Goal: Participate in discussion: Engage in conversation with other users on a specific topic

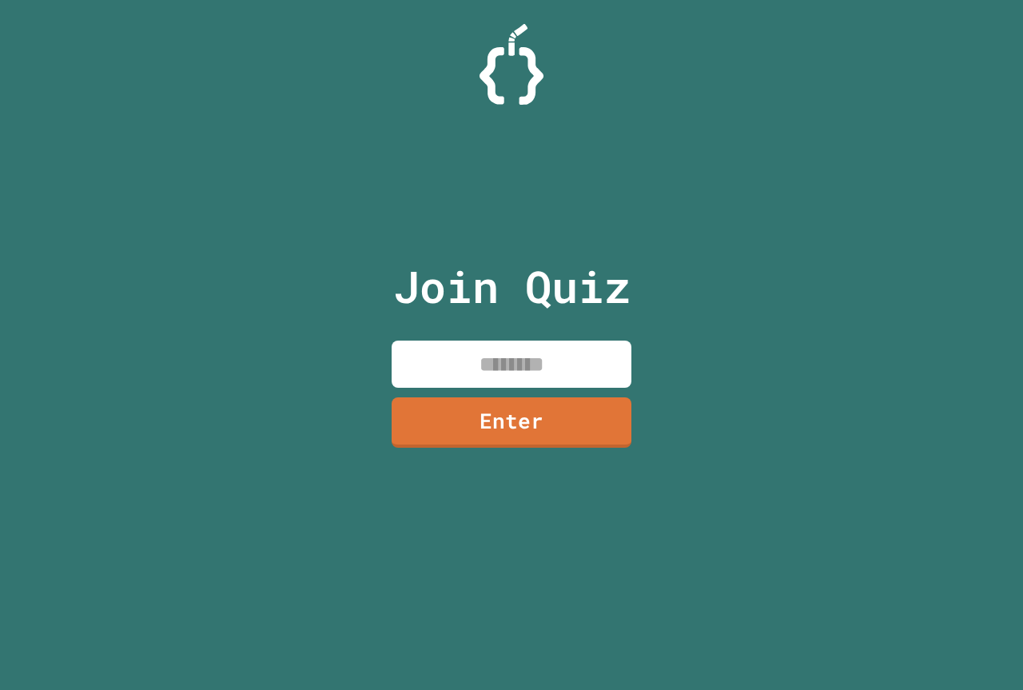
click at [403, 356] on input at bounding box center [512, 363] width 240 height 47
type input "********"
click at [427, 396] on div "Join Quiz ******** Enter" at bounding box center [511, 345] width 269 height 610
click at [432, 403] on link "Enter" at bounding box center [511, 420] width 238 height 53
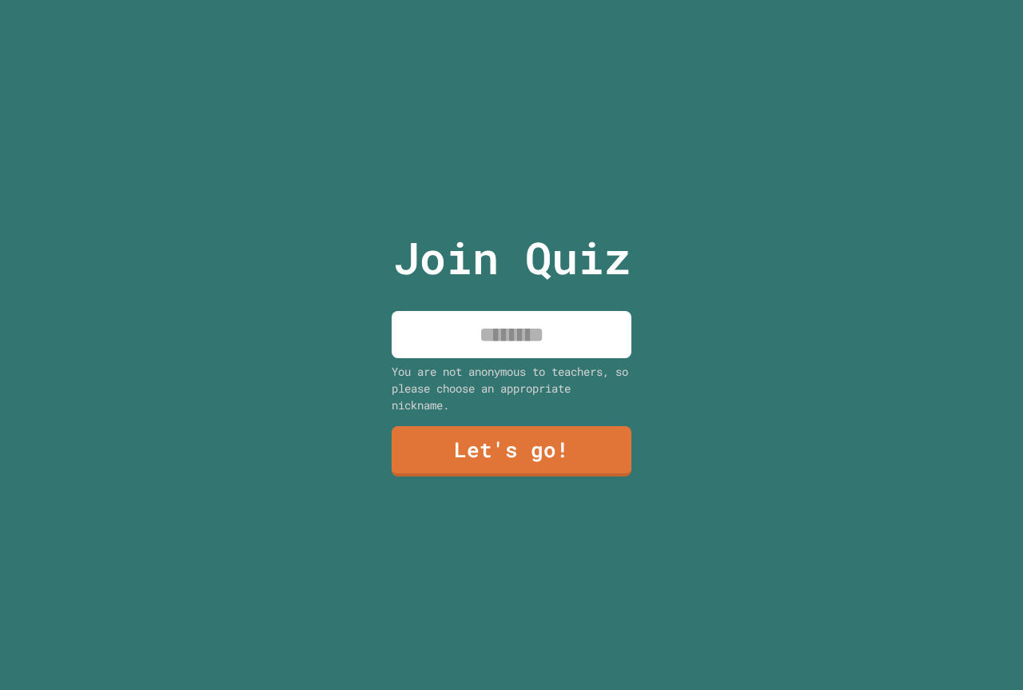
click at [507, 325] on input at bounding box center [512, 334] width 240 height 47
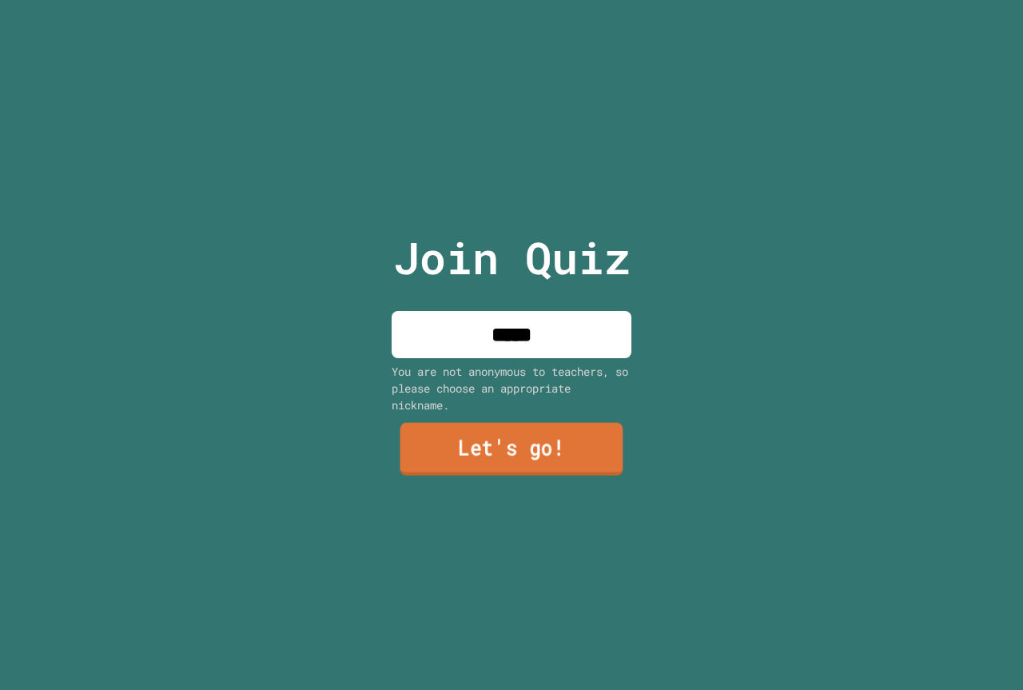
type input "*****"
click at [564, 423] on link "Let's go!" at bounding box center [511, 449] width 223 height 53
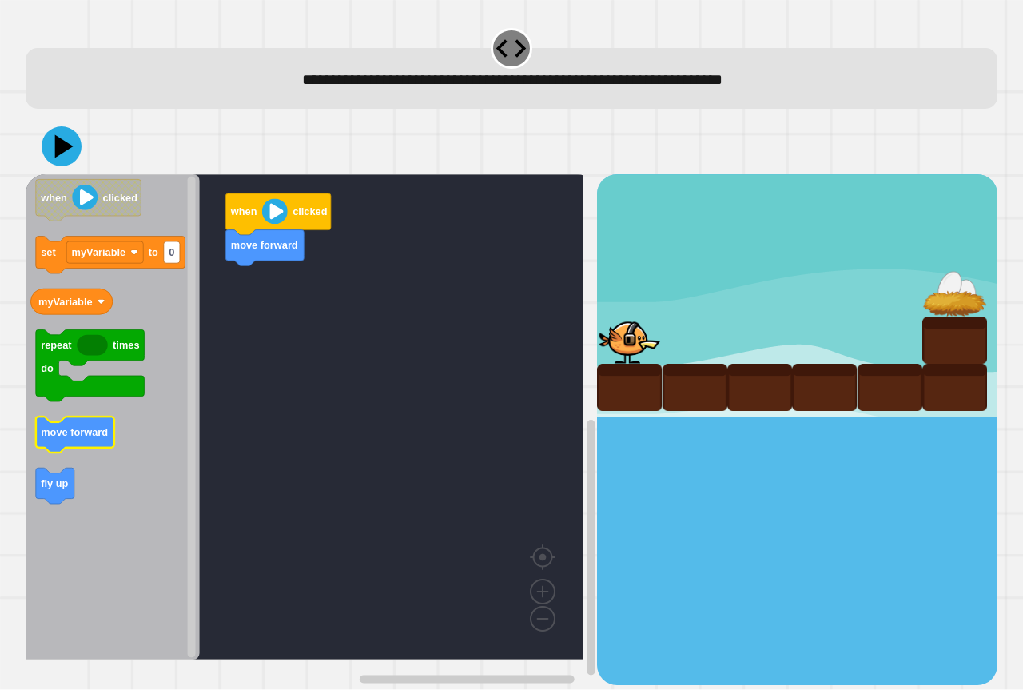
click at [80, 420] on icon "Blockly Workspace" at bounding box center [75, 435] width 78 height 36
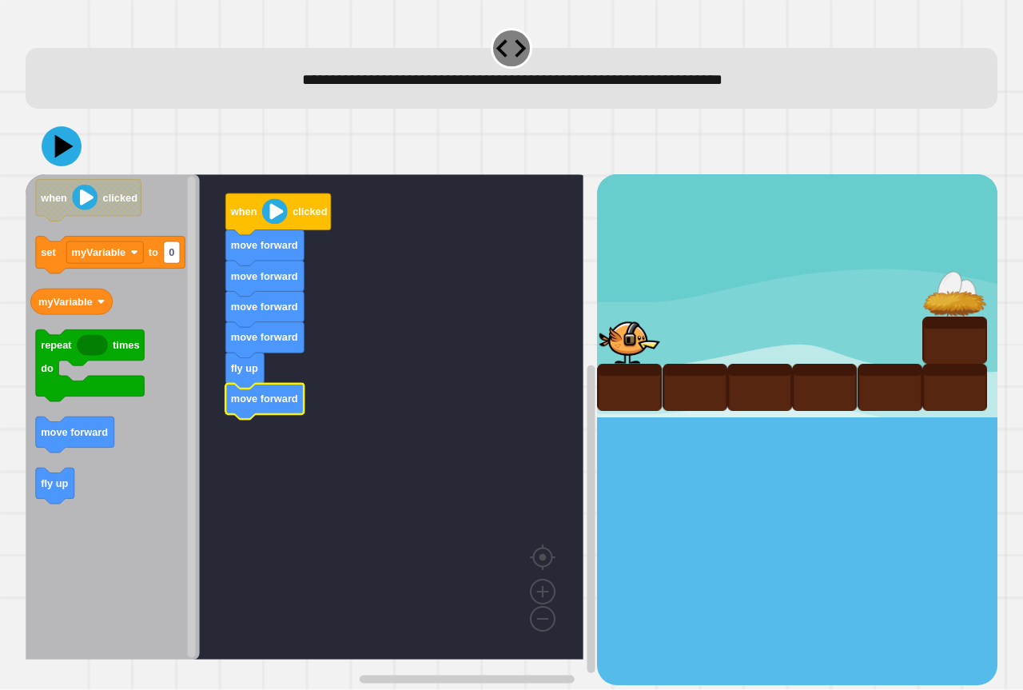
click at [277, 404] on text "move forward" at bounding box center [264, 399] width 67 height 12
click at [46, 142] on icon at bounding box center [62, 146] width 48 height 48
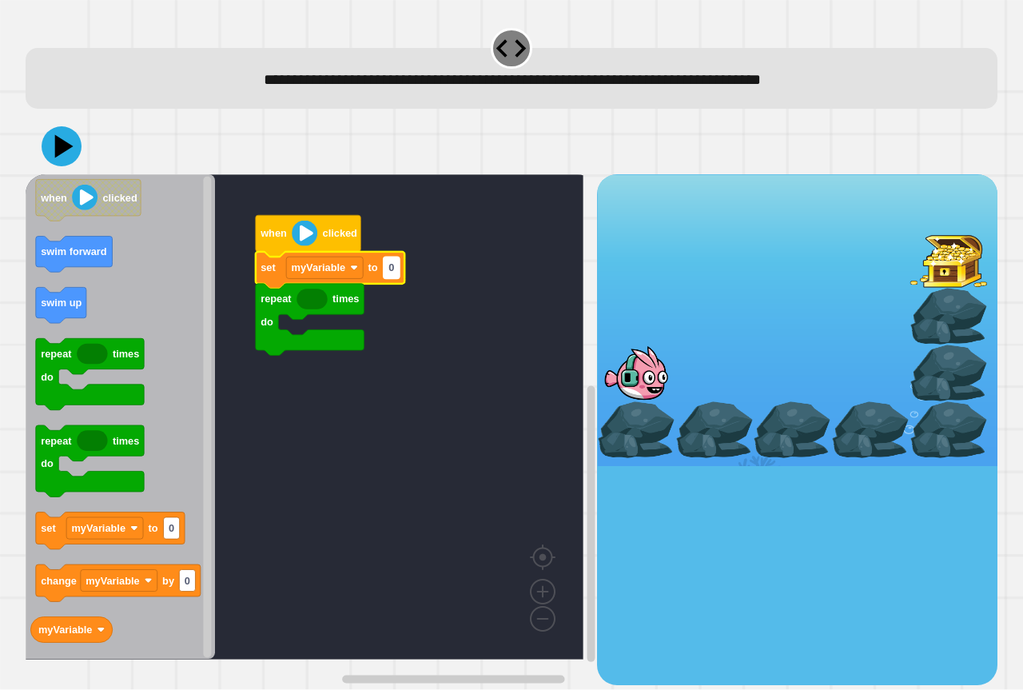
click at [388, 276] on rect "Blockly Workspace" at bounding box center [392, 268] width 16 height 22
type input "*"
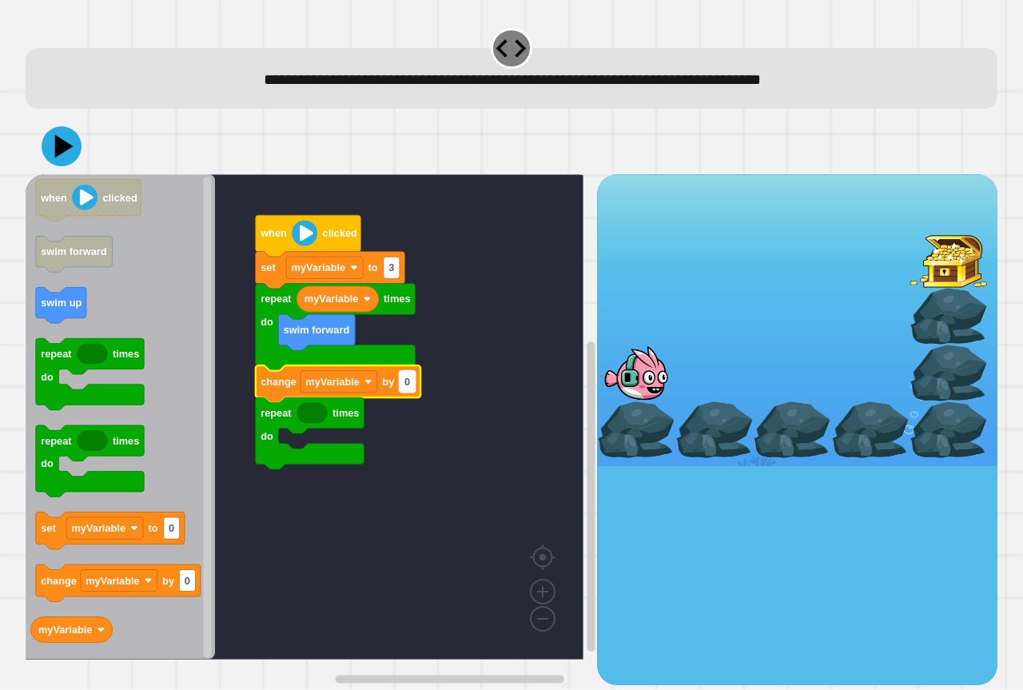
click at [408, 388] on text "0" at bounding box center [407, 382] width 6 height 12
type input "*"
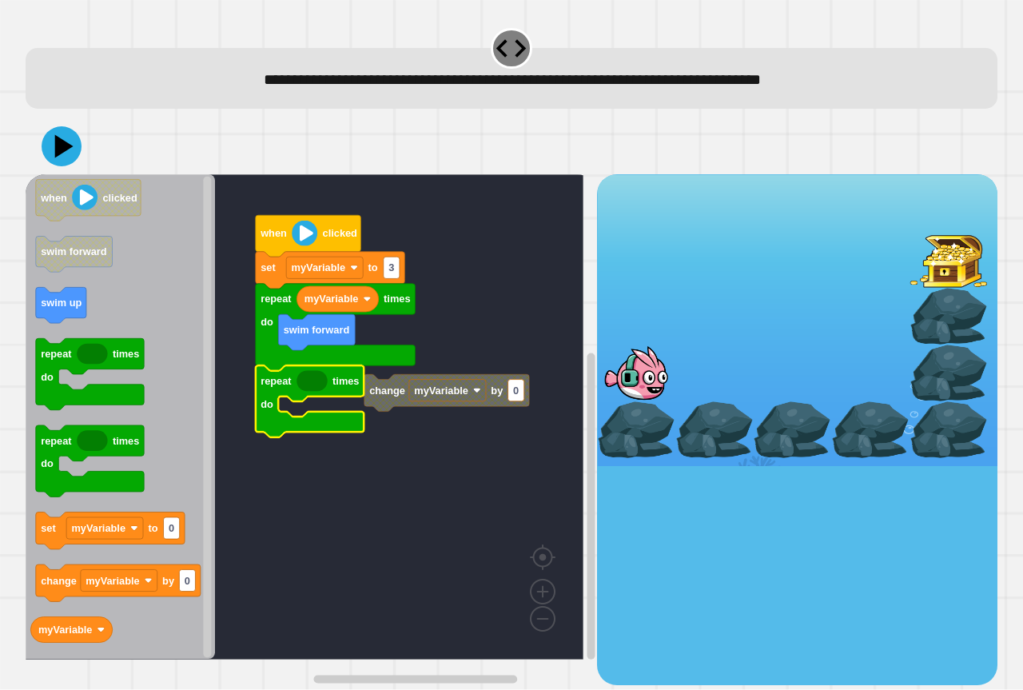
click at [51, 325] on icon "Blockly Workspace" at bounding box center [120, 416] width 189 height 485
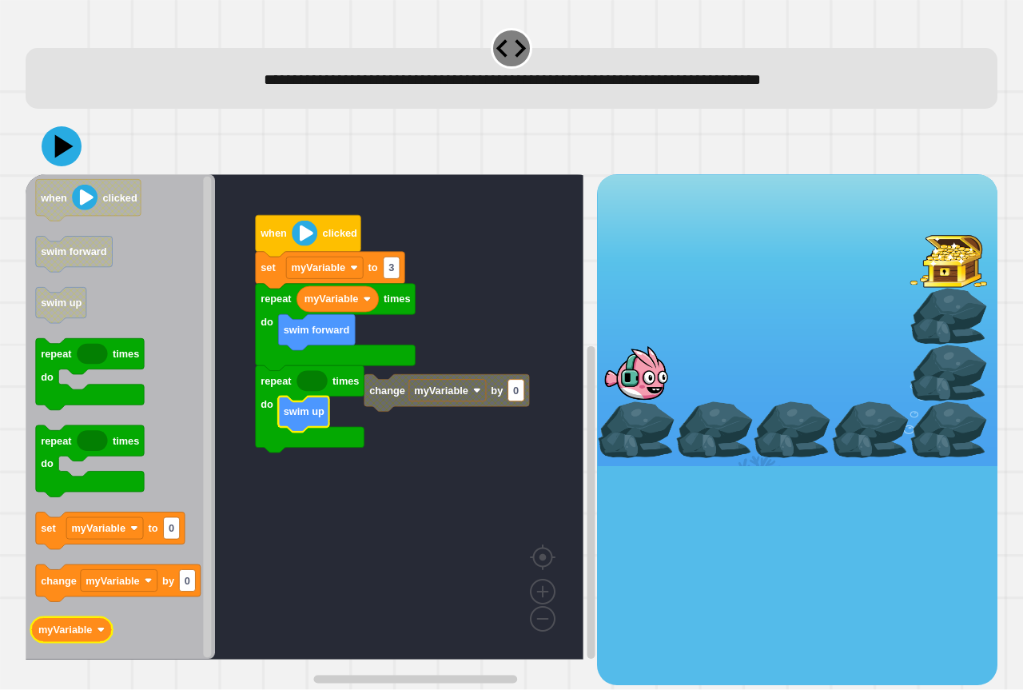
click at [93, 630] on icon "when clicked swim forward swim up repeat times do repeat times do set myVariabl…" at bounding box center [120, 416] width 189 height 485
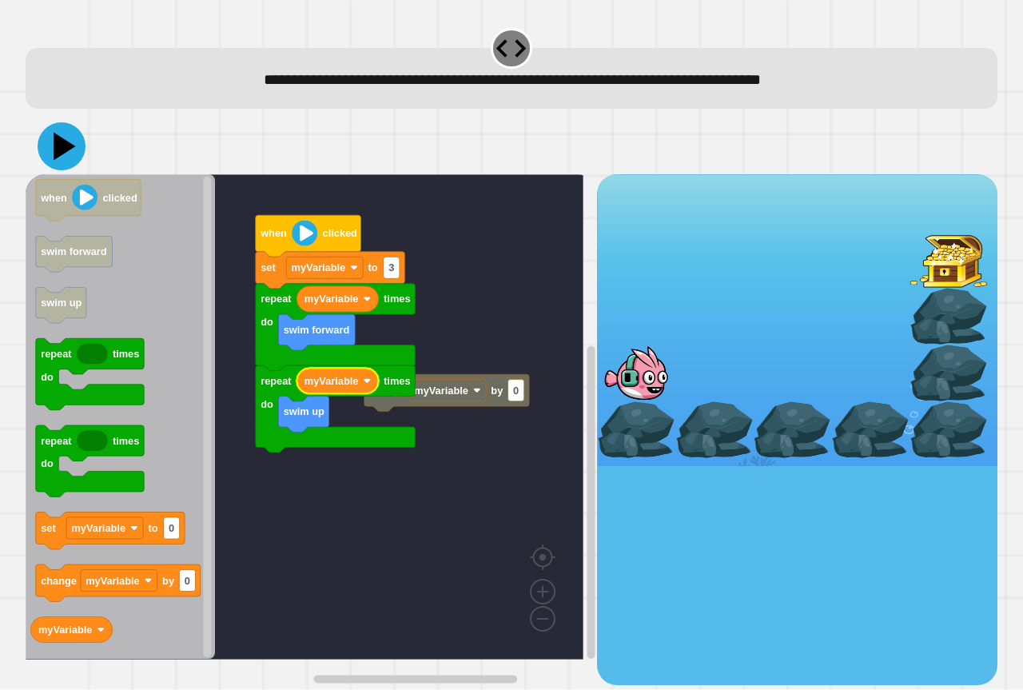
click at [61, 150] on icon at bounding box center [65, 147] width 22 height 28
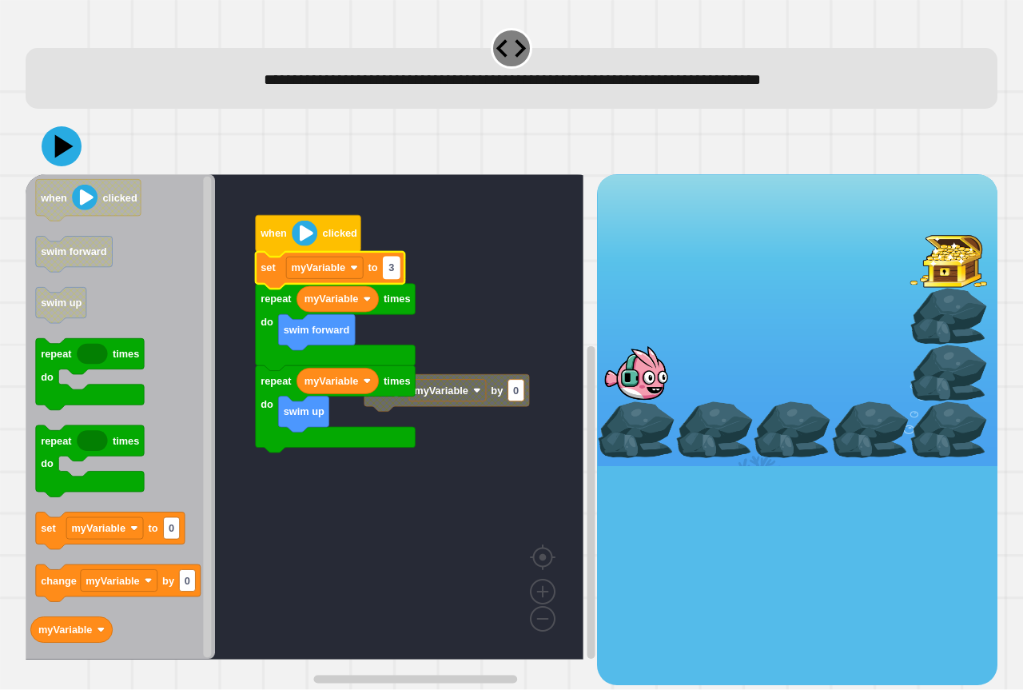
click at [392, 267] on text "3" at bounding box center [391, 268] width 6 height 12
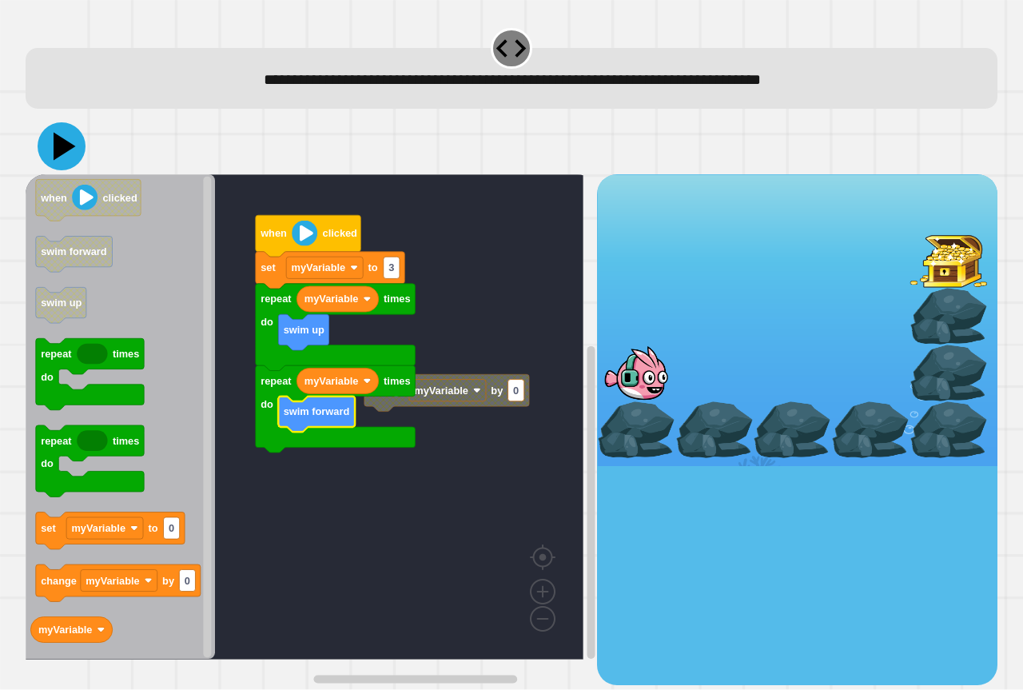
click at [49, 134] on icon at bounding box center [62, 146] width 48 height 48
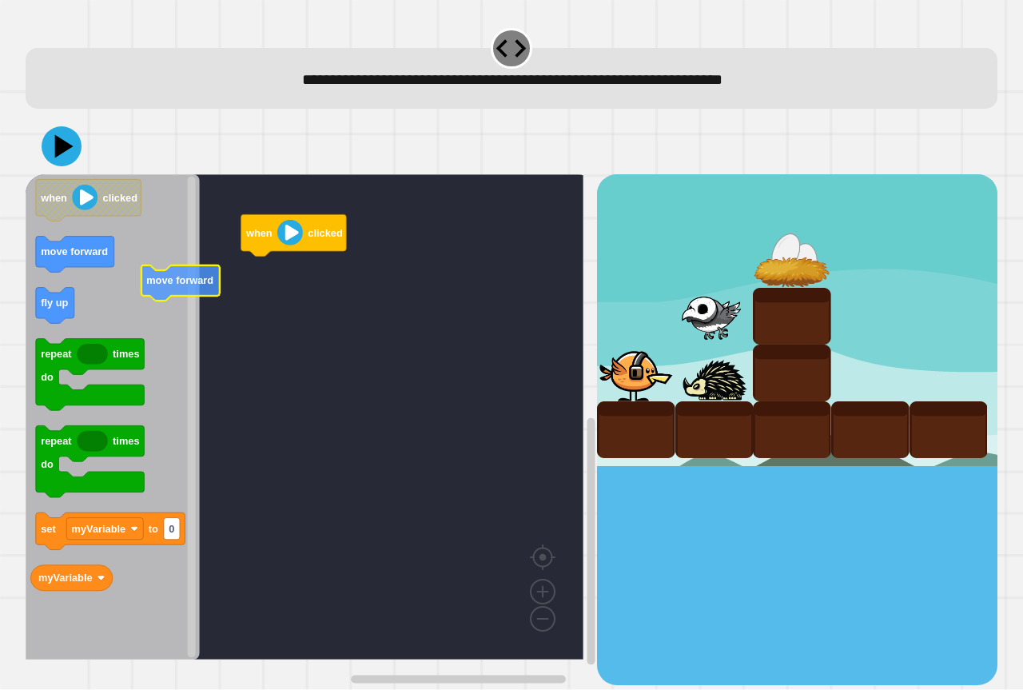
click at [98, 254] on icon "when clicked move forward fly up repeat times do repeat times do set myVariable…" at bounding box center [113, 416] width 174 height 485
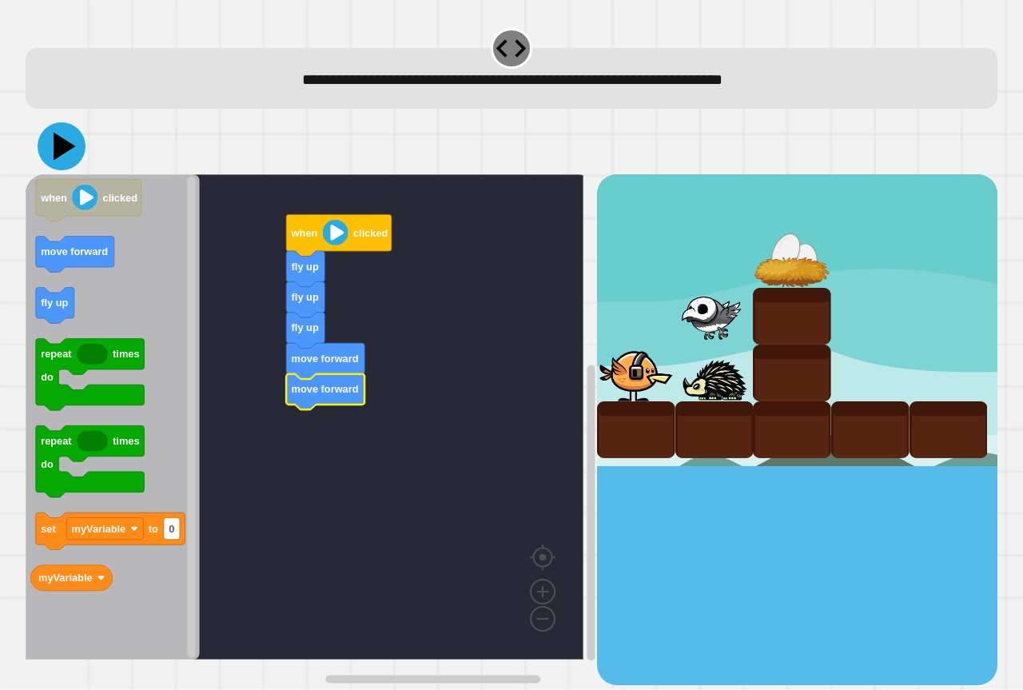
click at [70, 155] on icon at bounding box center [62, 146] width 48 height 48
click at [68, 144] on icon at bounding box center [62, 146] width 48 height 48
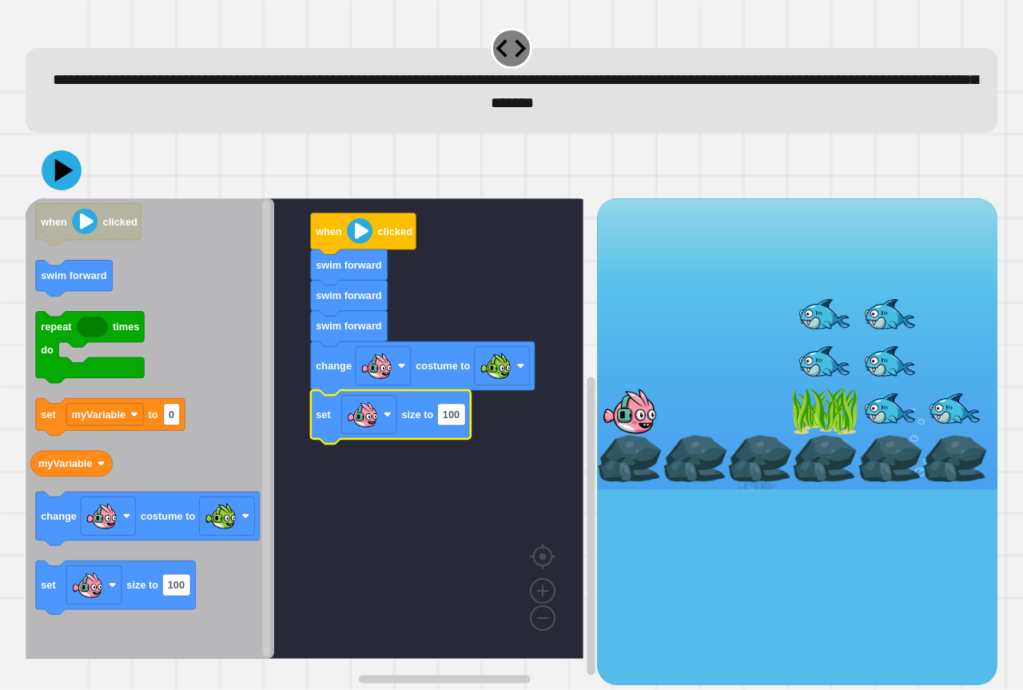
click at [453, 431] on icon "Blockly Workspace" at bounding box center [391, 417] width 160 height 54
click at [453, 414] on text "100" at bounding box center [451, 414] width 17 height 12
type input "**"
click at [61, 180] on icon at bounding box center [65, 171] width 22 height 28
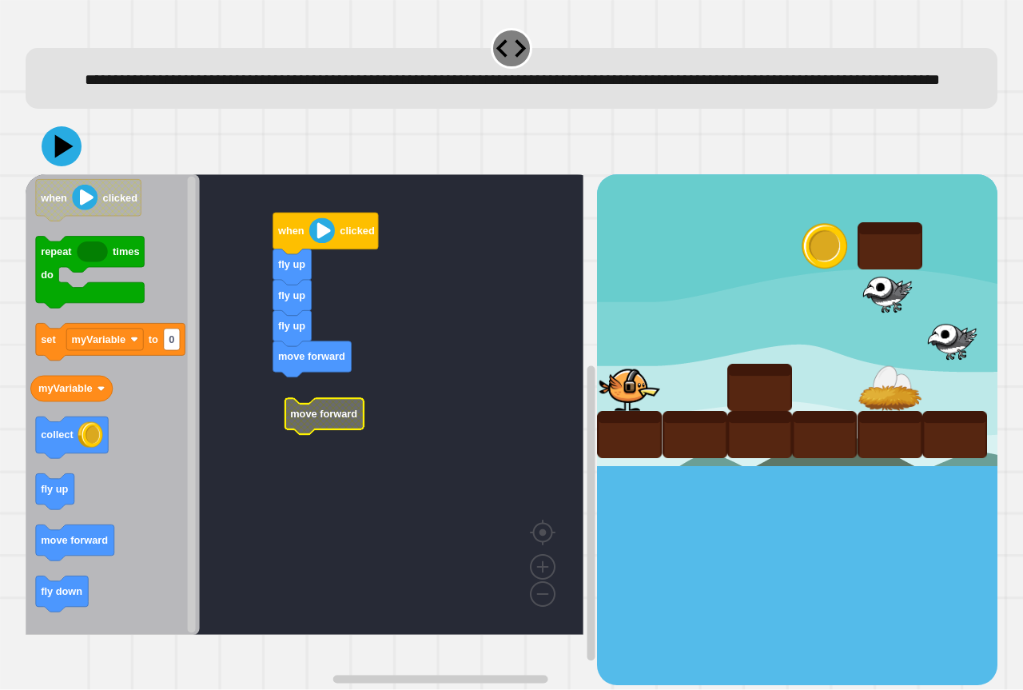
click at [329, 416] on rect "Blockly Workspace" at bounding box center [305, 404] width 558 height 460
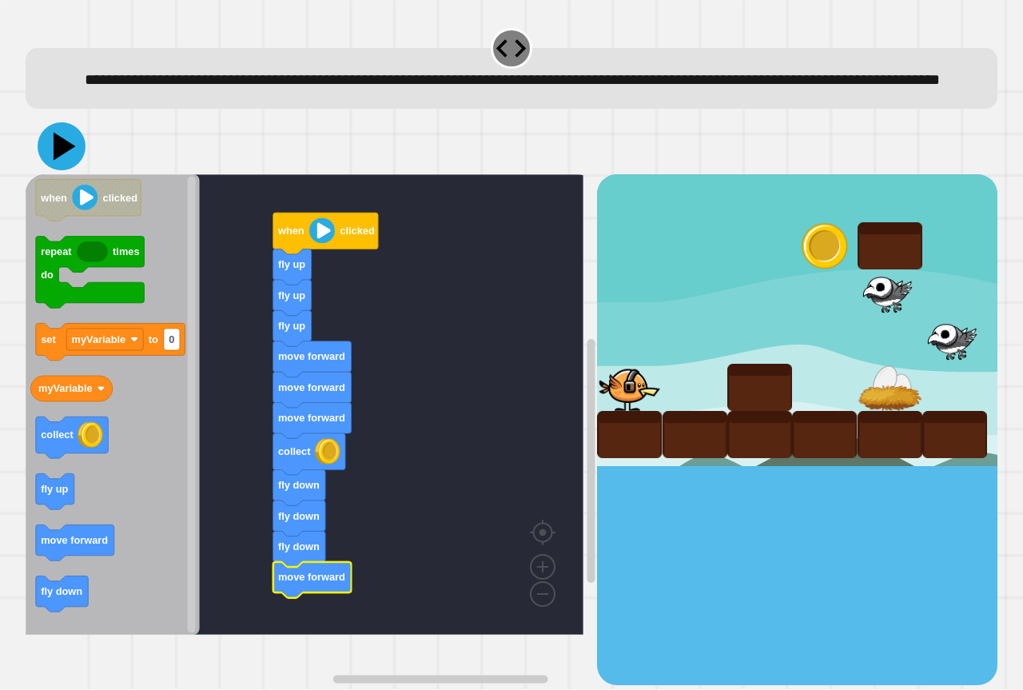
click at [52, 170] on icon at bounding box center [62, 146] width 48 height 48
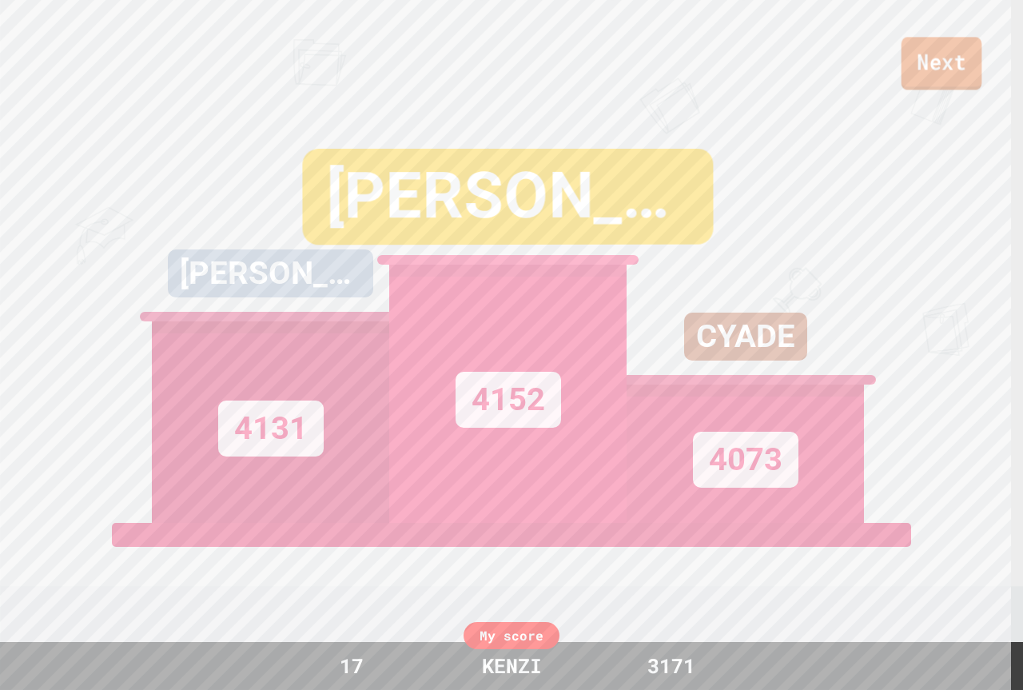
click at [949, 58] on link "Next" at bounding box center [941, 63] width 81 height 53
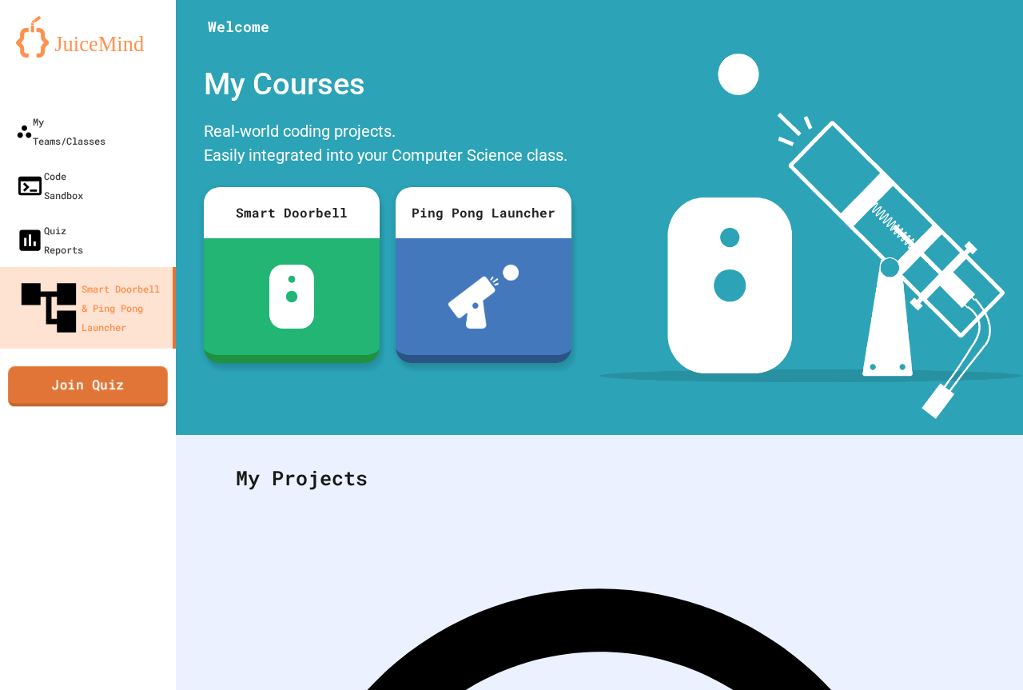
click at [146, 366] on link "Join Quiz" at bounding box center [88, 386] width 160 height 40
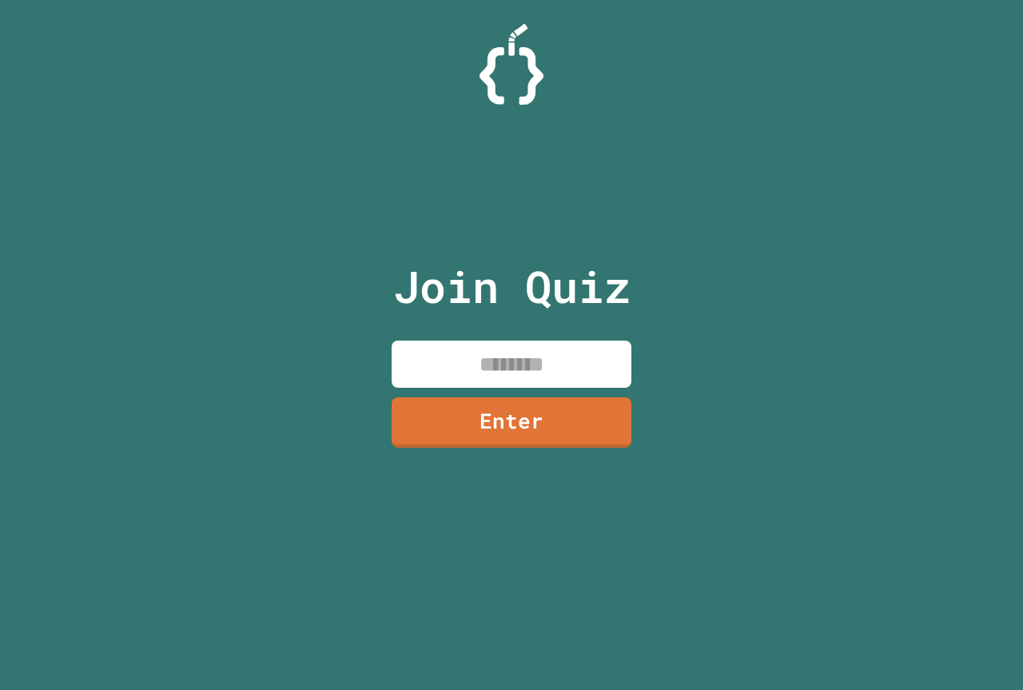
click at [447, 356] on input at bounding box center [512, 363] width 240 height 47
type input "********"
click at [505, 431] on link "Enter" at bounding box center [511, 420] width 237 height 53
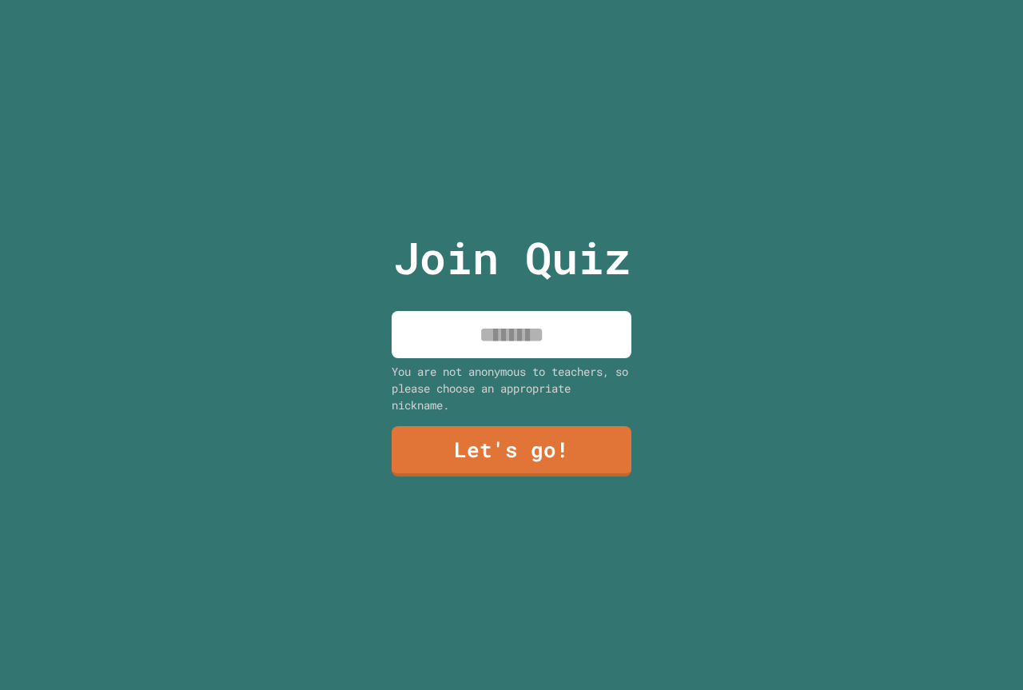
click at [560, 316] on input at bounding box center [512, 334] width 240 height 47
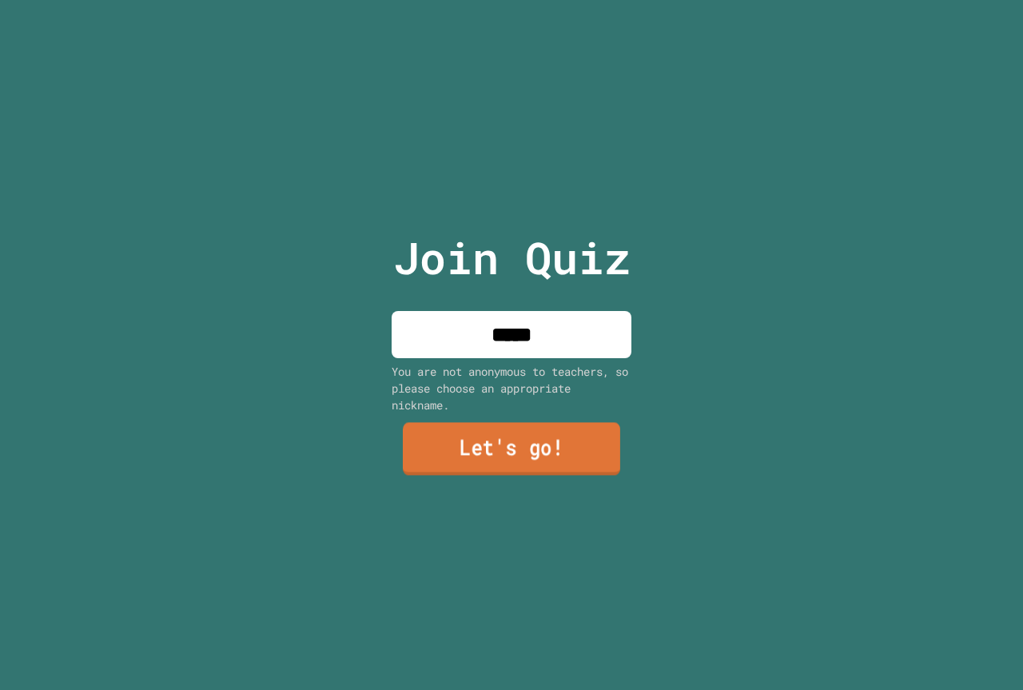
type input "*****"
click at [449, 454] on link "Let's go!" at bounding box center [511, 449] width 217 height 53
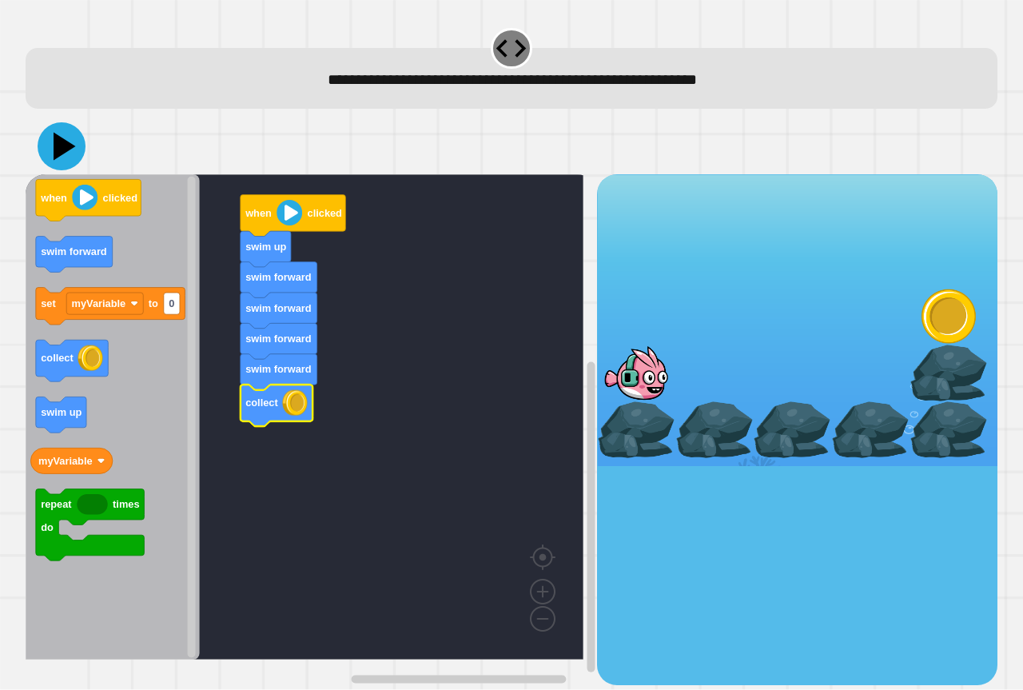
click at [74, 154] on icon at bounding box center [62, 146] width 48 height 48
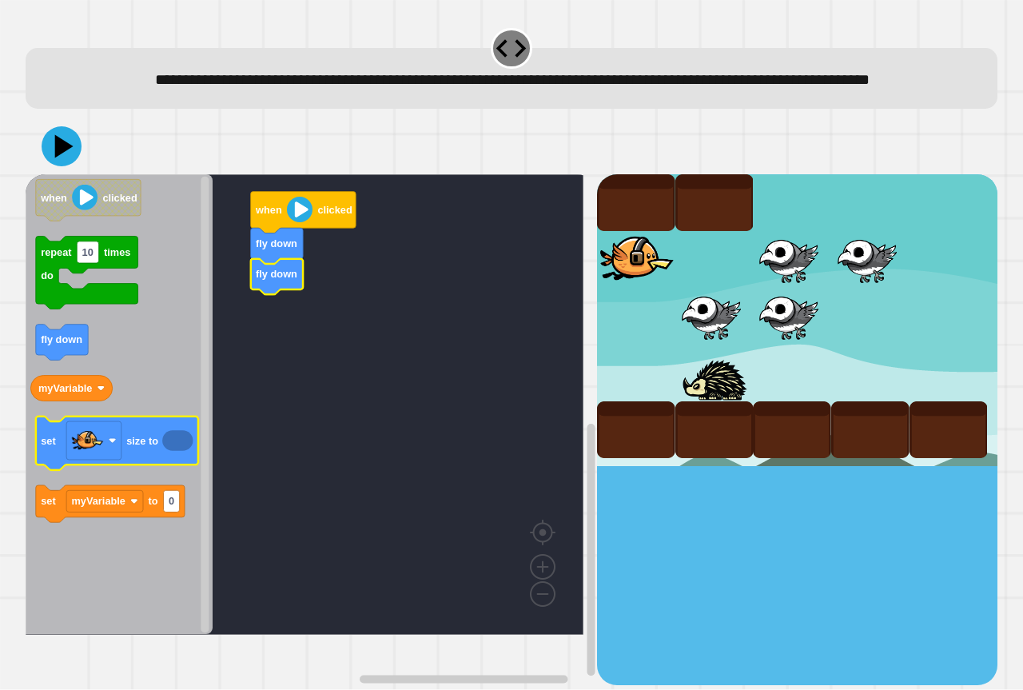
click at [179, 451] on icon "Blockly Workspace" at bounding box center [177, 441] width 30 height 21
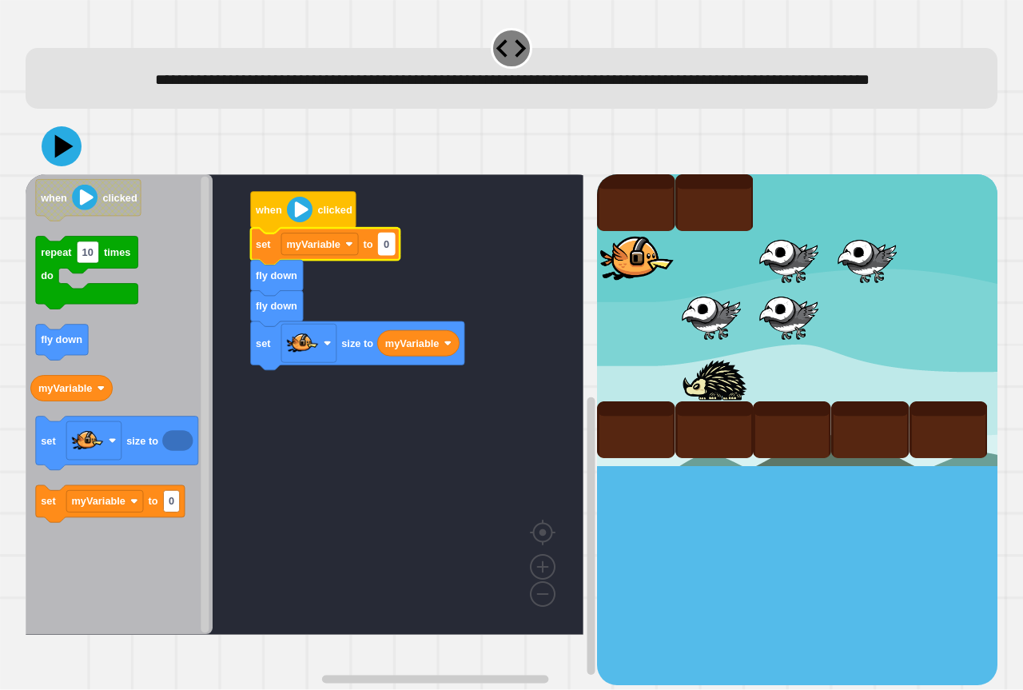
click at [386, 250] on text "0" at bounding box center [387, 244] width 6 height 12
type input "****"
click at [72, 170] on icon at bounding box center [62, 146] width 48 height 48
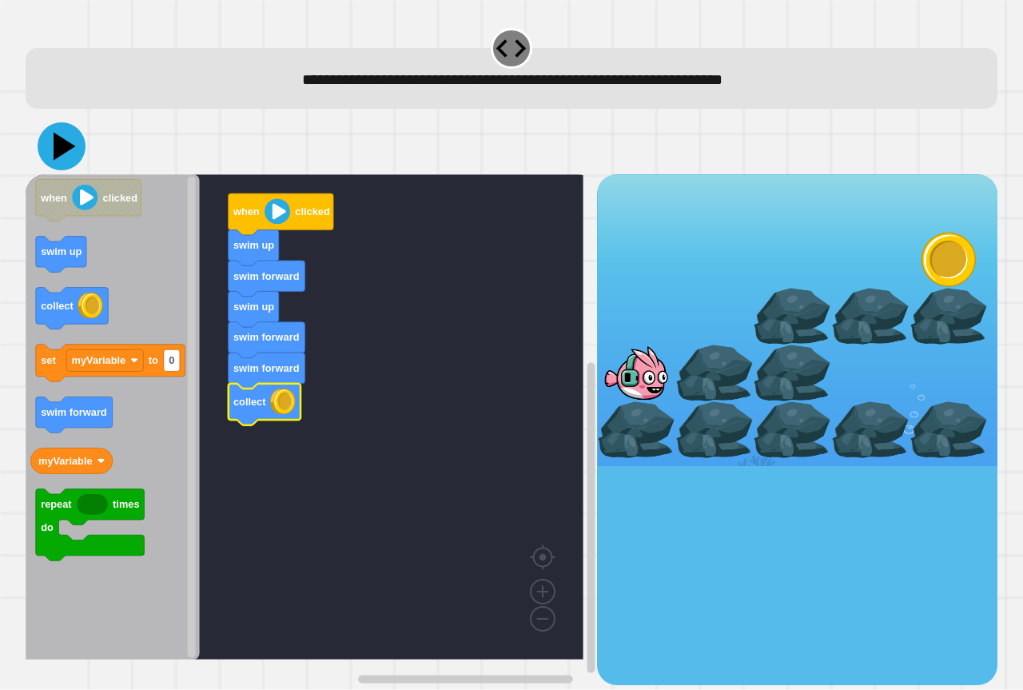
click at [51, 159] on icon at bounding box center [62, 146] width 48 height 48
click at [264, 421] on icon "Blockly Workspace" at bounding box center [265, 435] width 72 height 42
click at [69, 137] on icon at bounding box center [62, 146] width 48 height 48
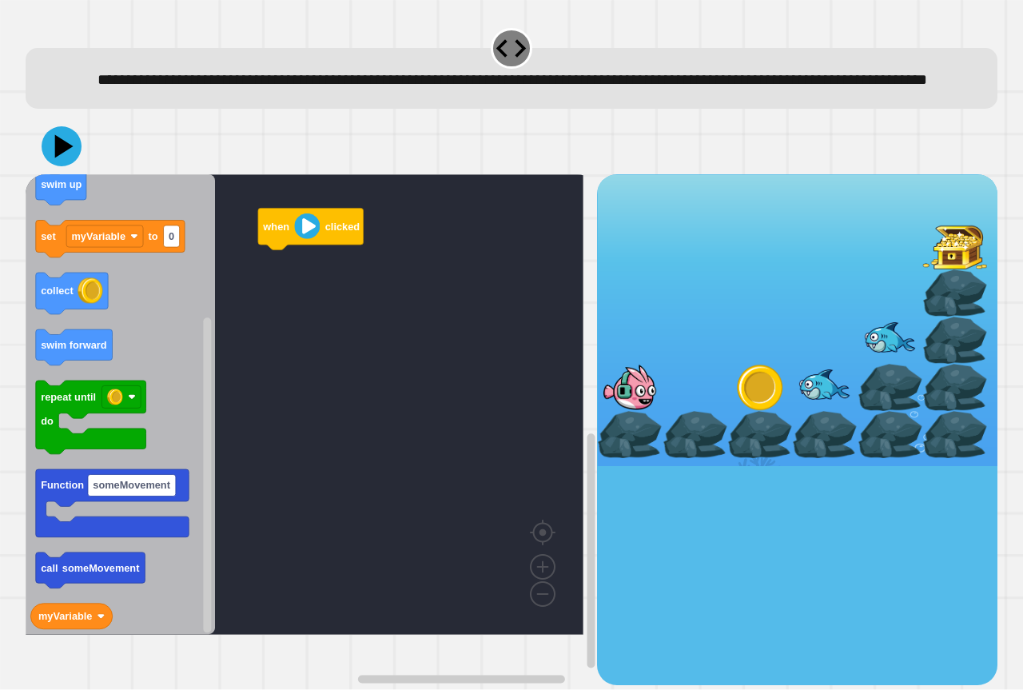
click at [147, 337] on icon "when clicked repeat times do change myVariable by 0 swim up set myVariable to 0…" at bounding box center [120, 404] width 189 height 460
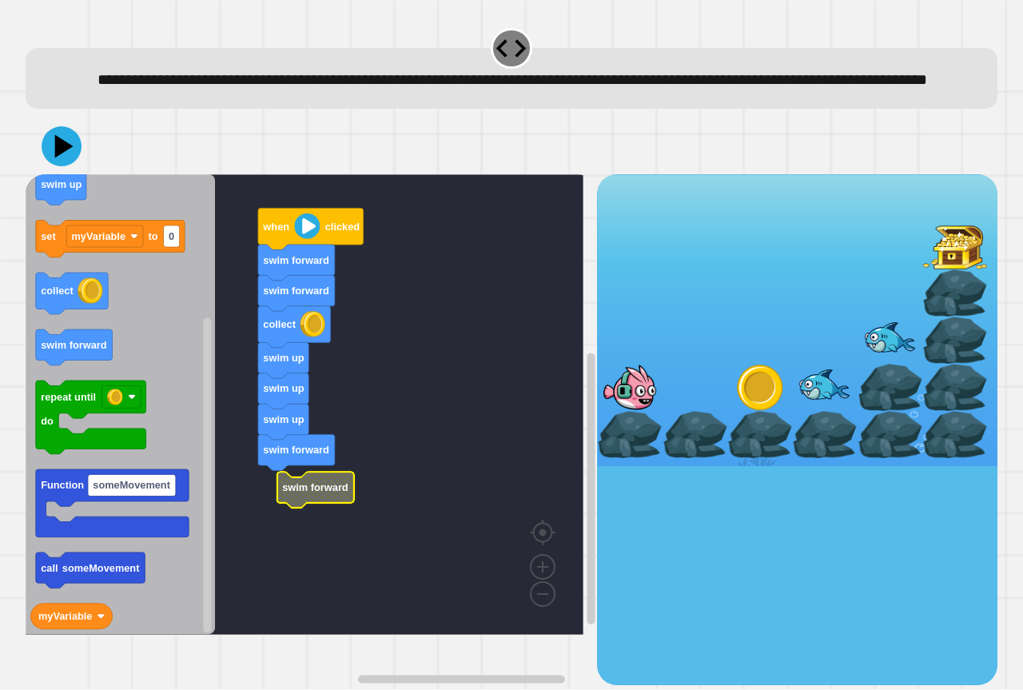
click at [293, 494] on text "swim forward" at bounding box center [315, 488] width 66 height 12
drag, startPoint x: 40, startPoint y: 157, endPoint x: 54, endPoint y: 162, distance: 14.7
click at [54, 162] on div at bounding box center [512, 146] width 972 height 56
click at [55, 161] on icon at bounding box center [65, 147] width 22 height 28
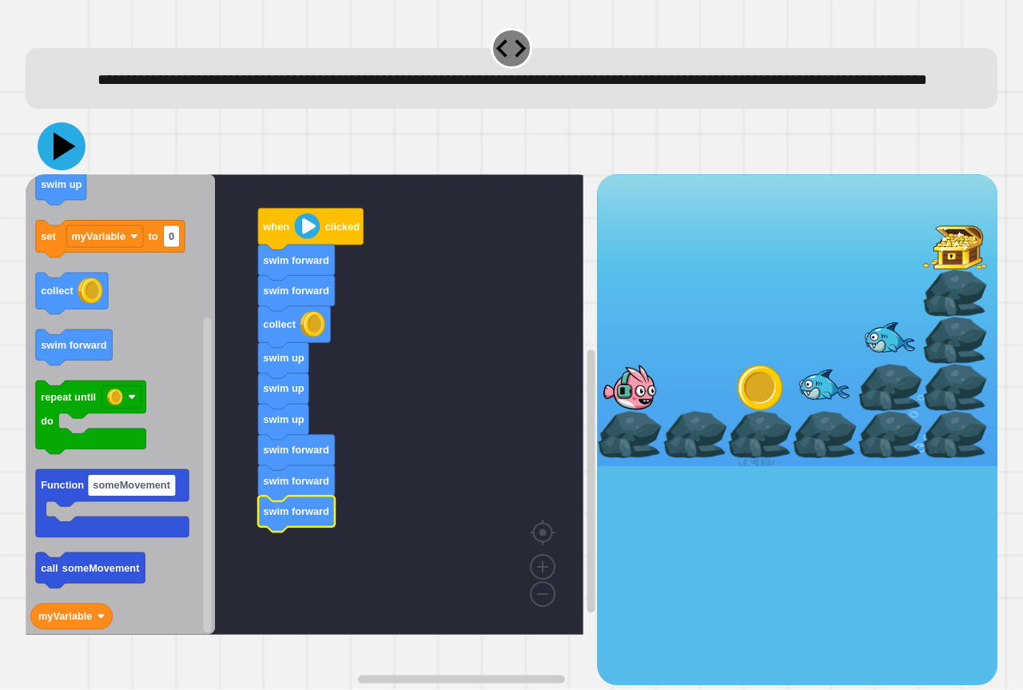
click at [62, 161] on icon at bounding box center [62, 146] width 48 height 48
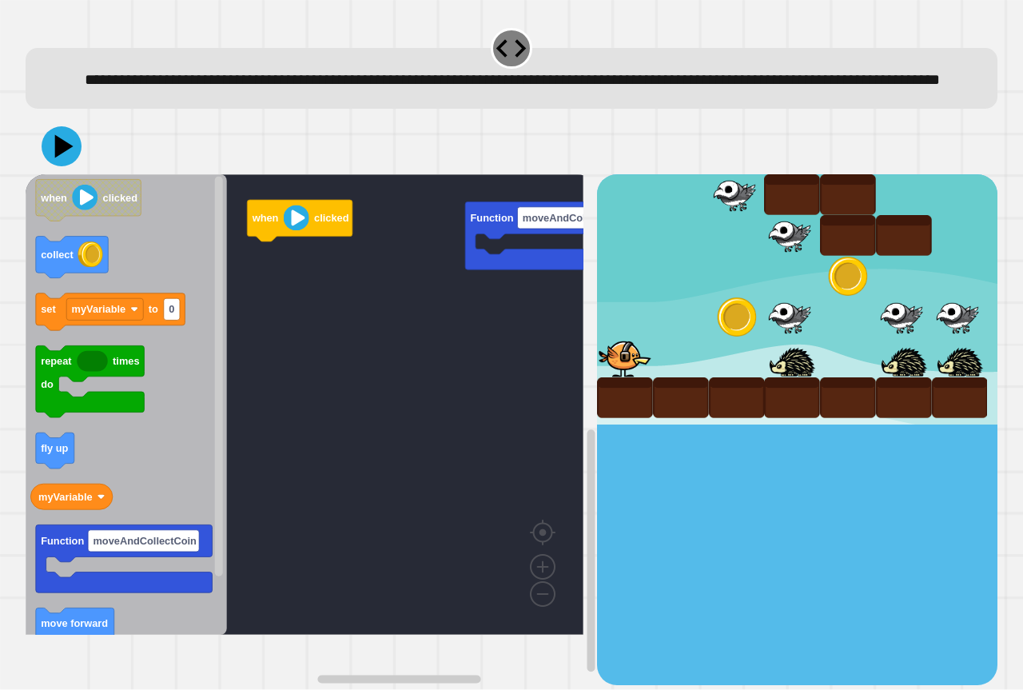
click at [369, 365] on rect "Blockly Workspace" at bounding box center [305, 404] width 558 height 460
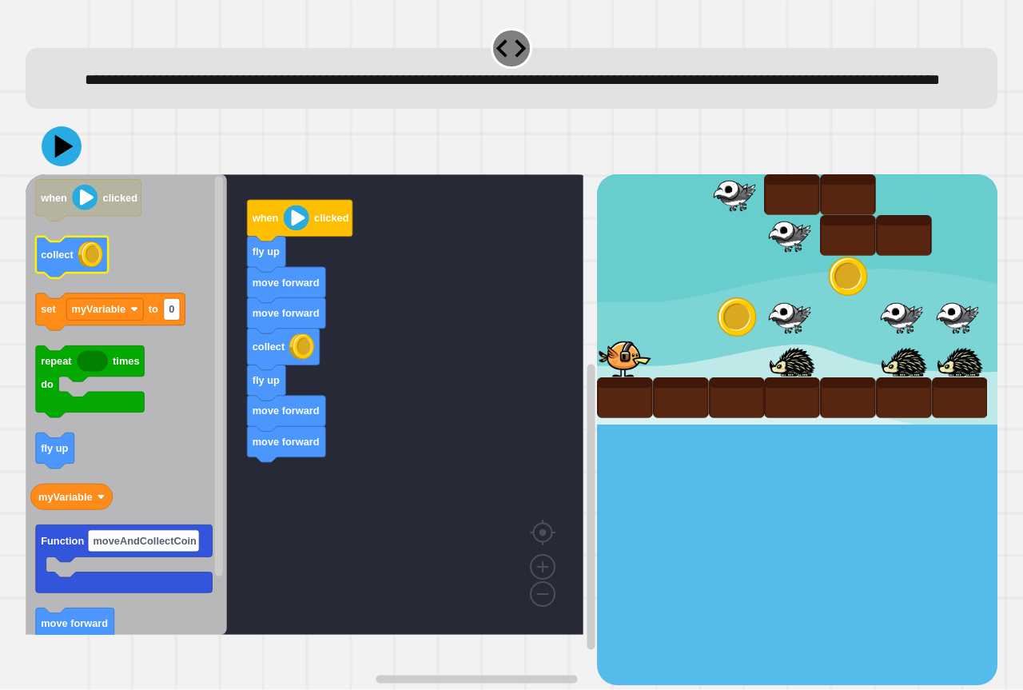
click at [68, 278] on rect "Blockly Workspace" at bounding box center [72, 258] width 72 height 42
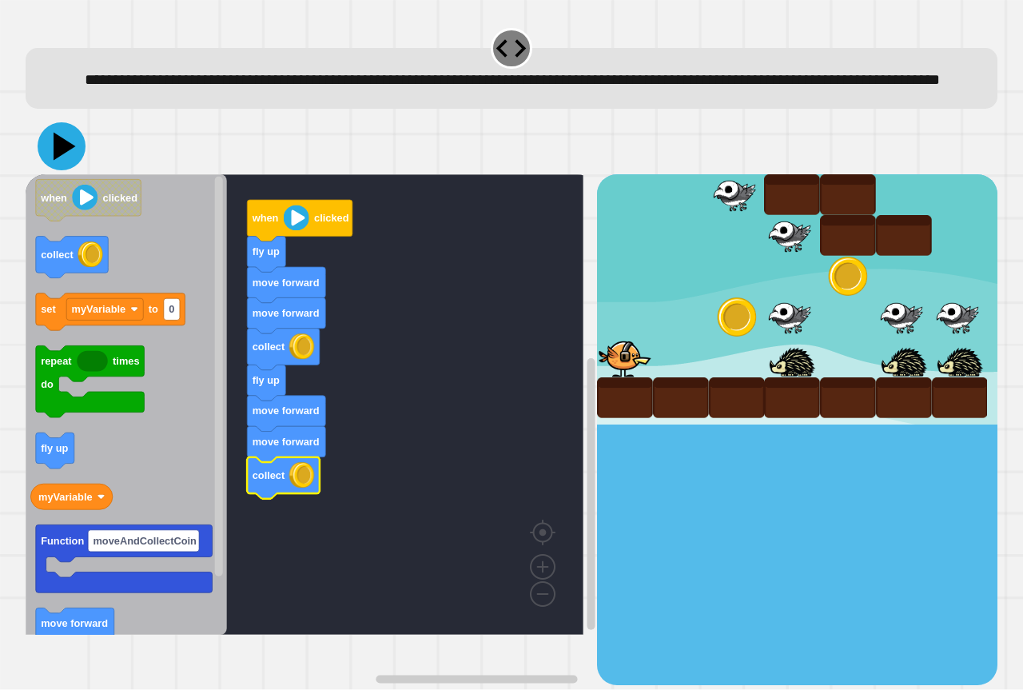
click at [72, 162] on icon at bounding box center [62, 146] width 48 height 48
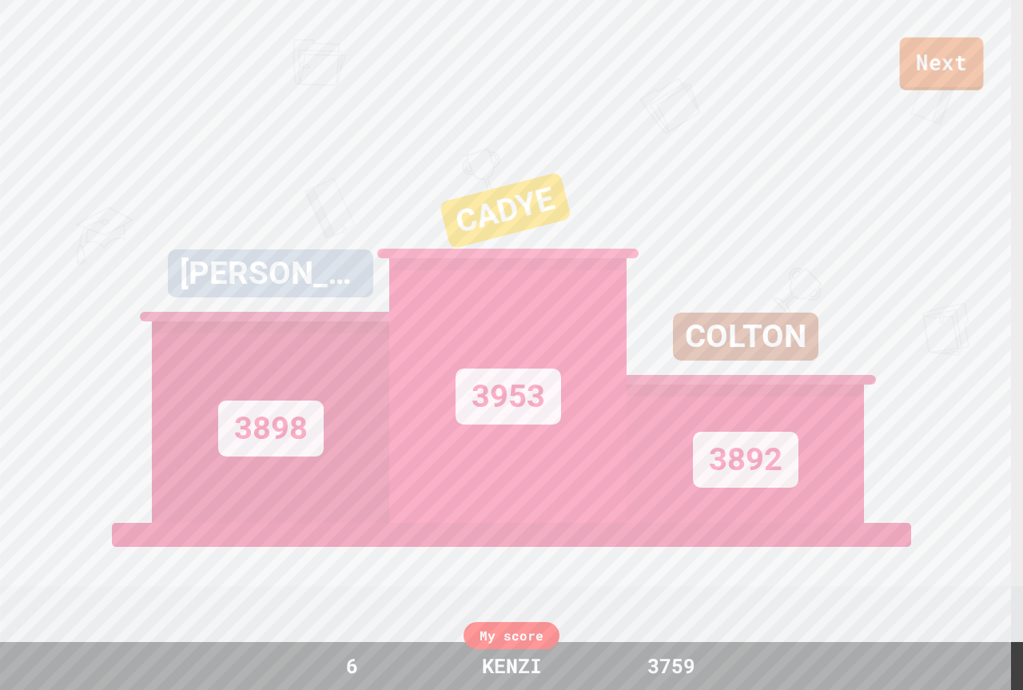
click at [937, 63] on link "Next" at bounding box center [942, 64] width 84 height 53
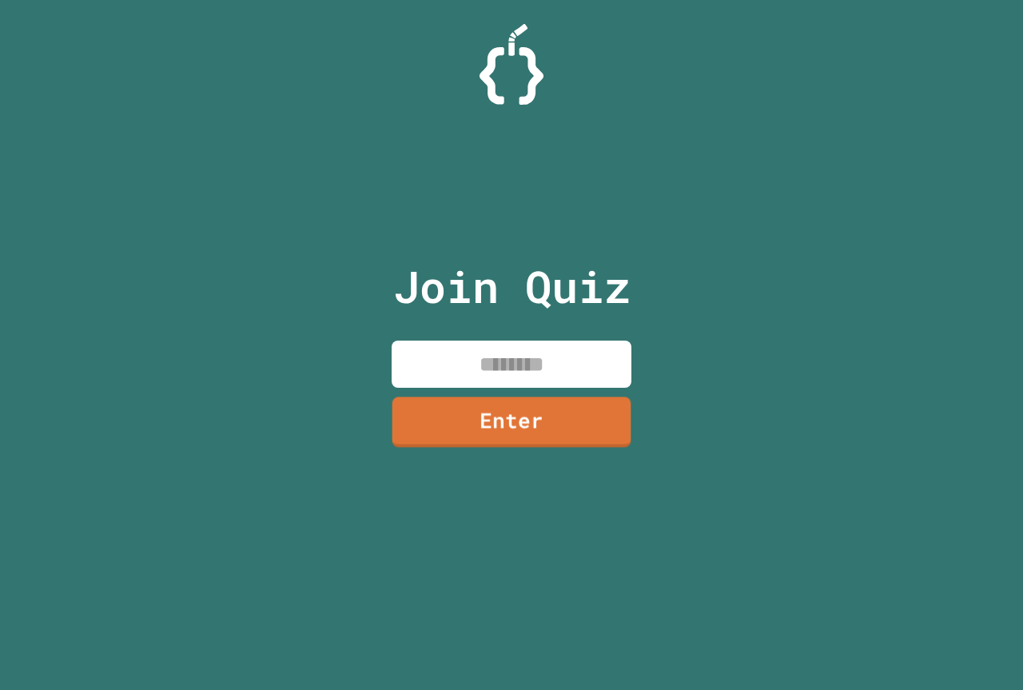
click at [550, 347] on input at bounding box center [512, 363] width 240 height 47
type input "********"
click at [625, 433] on link "Enter" at bounding box center [511, 421] width 243 height 53
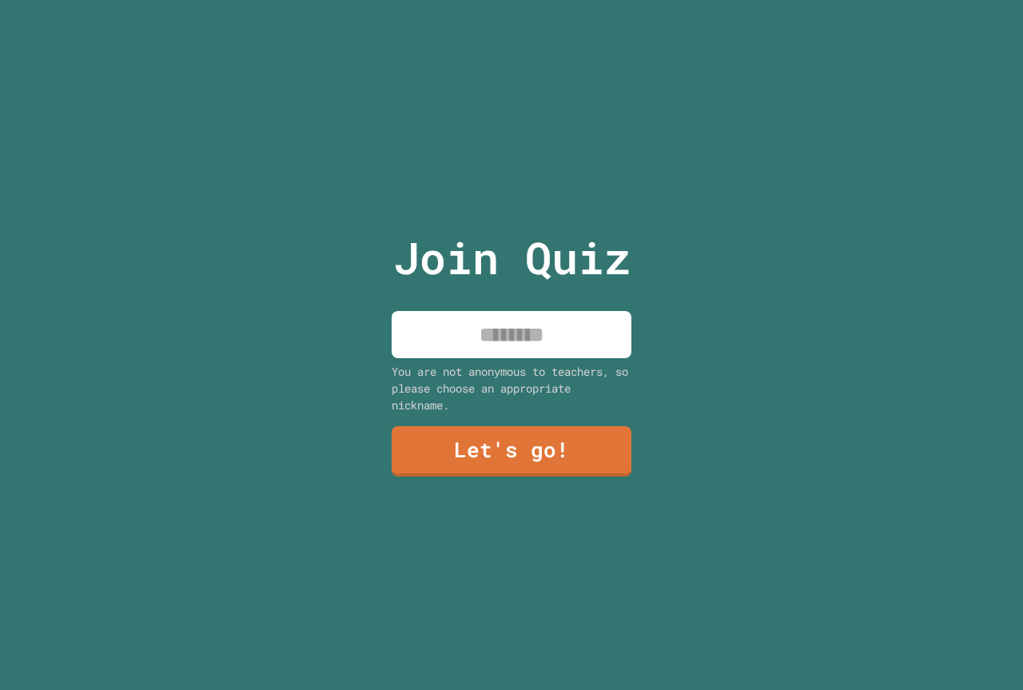
click at [501, 323] on input at bounding box center [512, 334] width 240 height 47
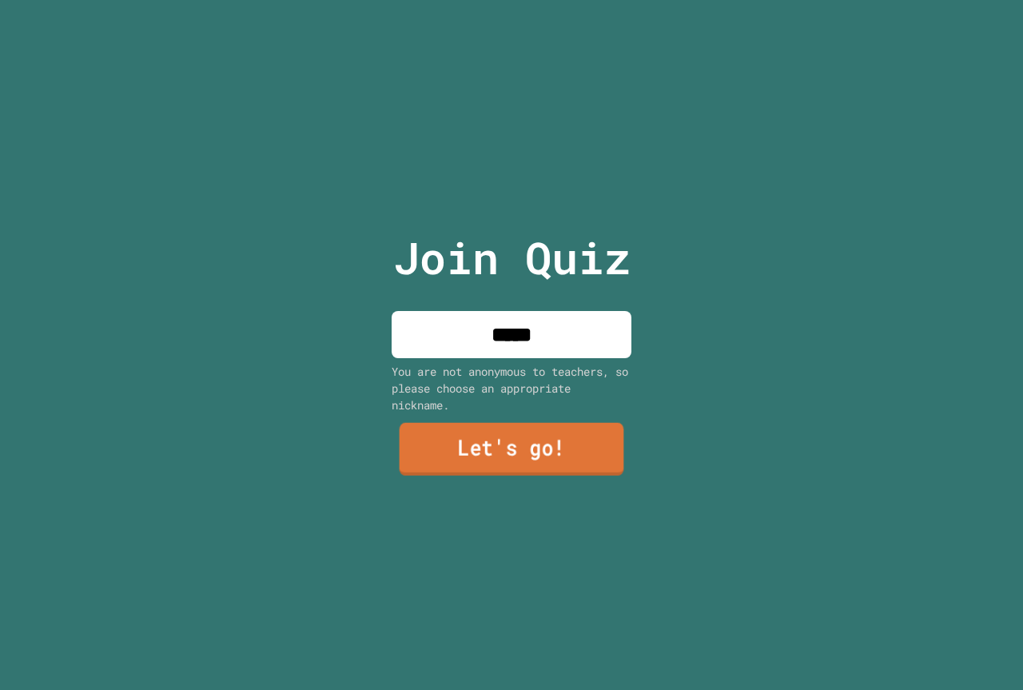
type input "*****"
click at [499, 441] on link "Let's go!" at bounding box center [511, 449] width 241 height 53
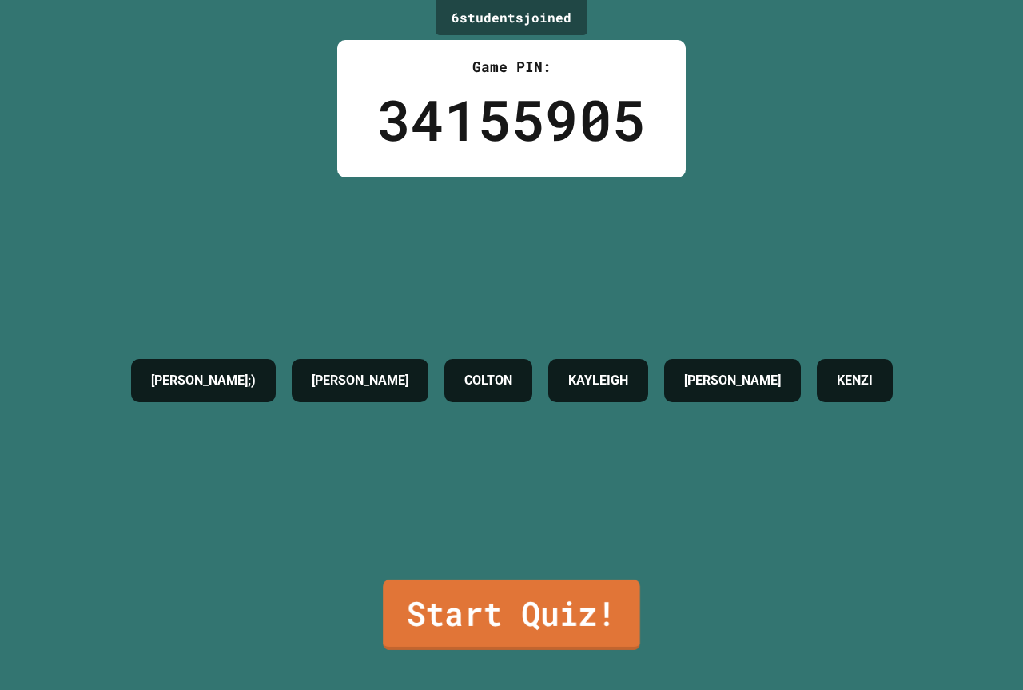
click at [484, 581] on link "Start Quiz!" at bounding box center [511, 614] width 257 height 70
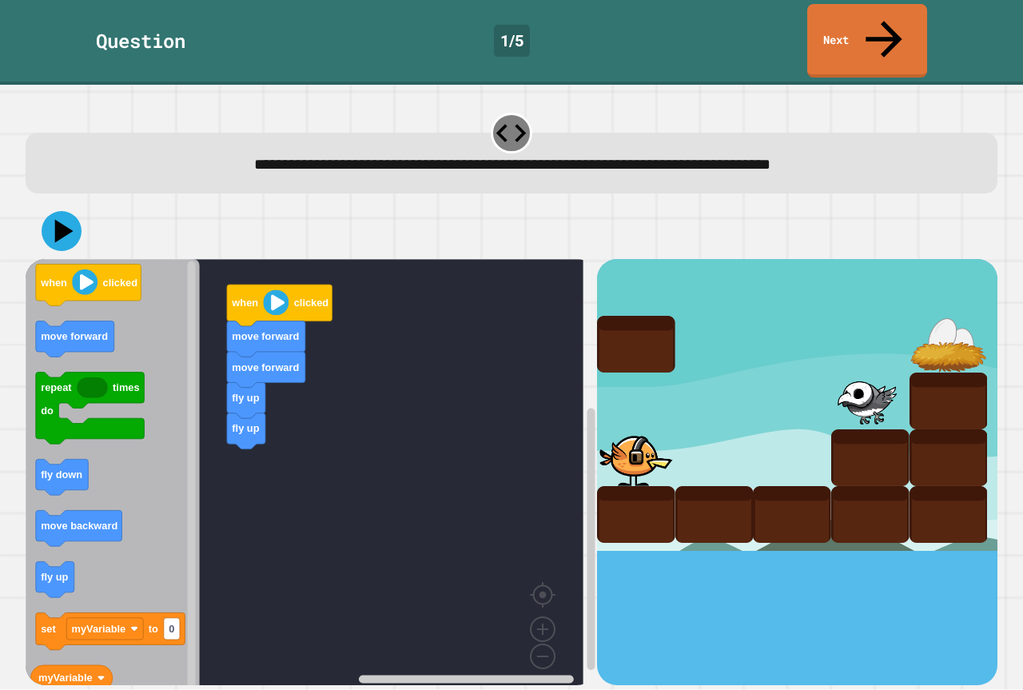
click at [184, 516] on icon "Blockly Workspace" at bounding box center [113, 478] width 174 height 438
click at [381, 498] on rect "Blockly Workspace" at bounding box center [305, 478] width 558 height 438
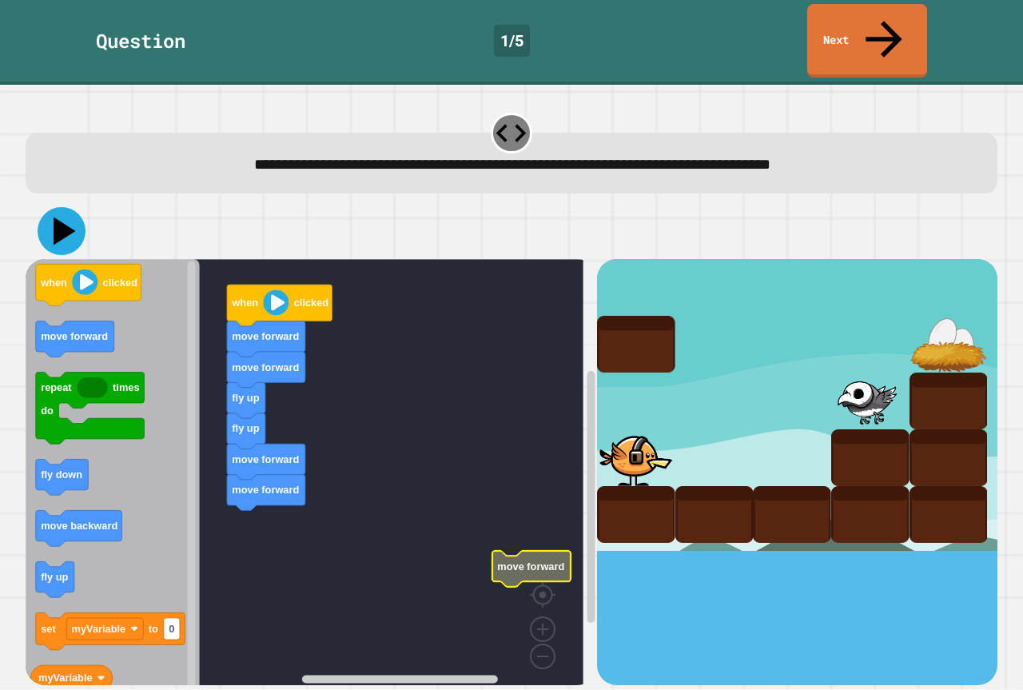
drag, startPoint x: 68, startPoint y: 201, endPoint x: 49, endPoint y: 201, distance: 19.2
click at [67, 207] on icon at bounding box center [62, 231] width 48 height 48
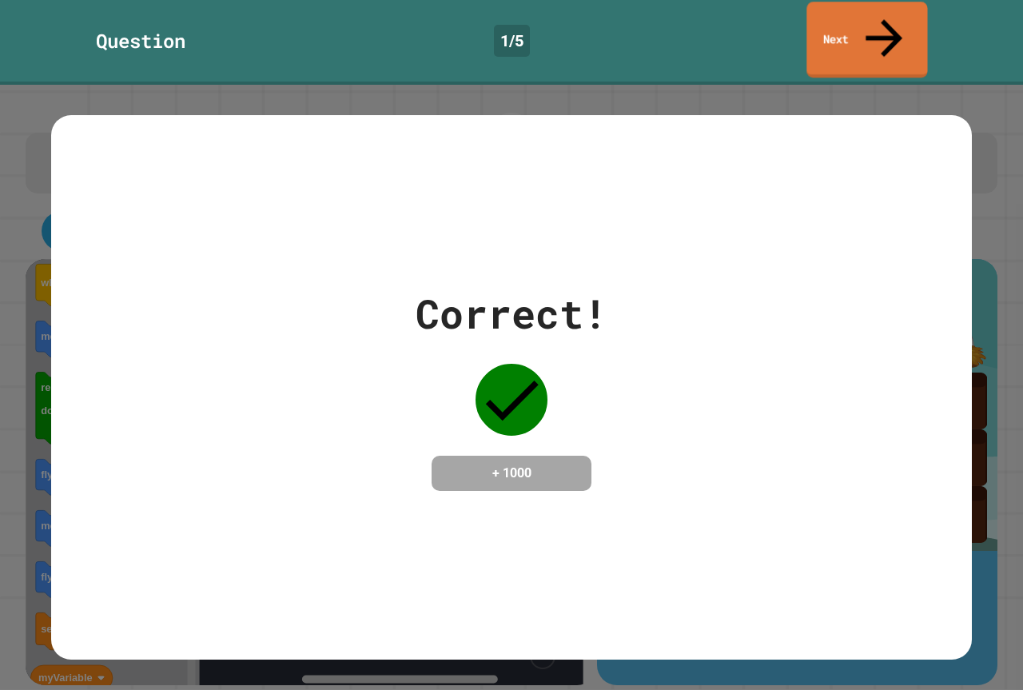
click at [897, 1] on div "Question 1 / 5 Next" at bounding box center [511, 42] width 1023 height 85
click at [814, 27] on link "Next" at bounding box center [866, 40] width 121 height 78
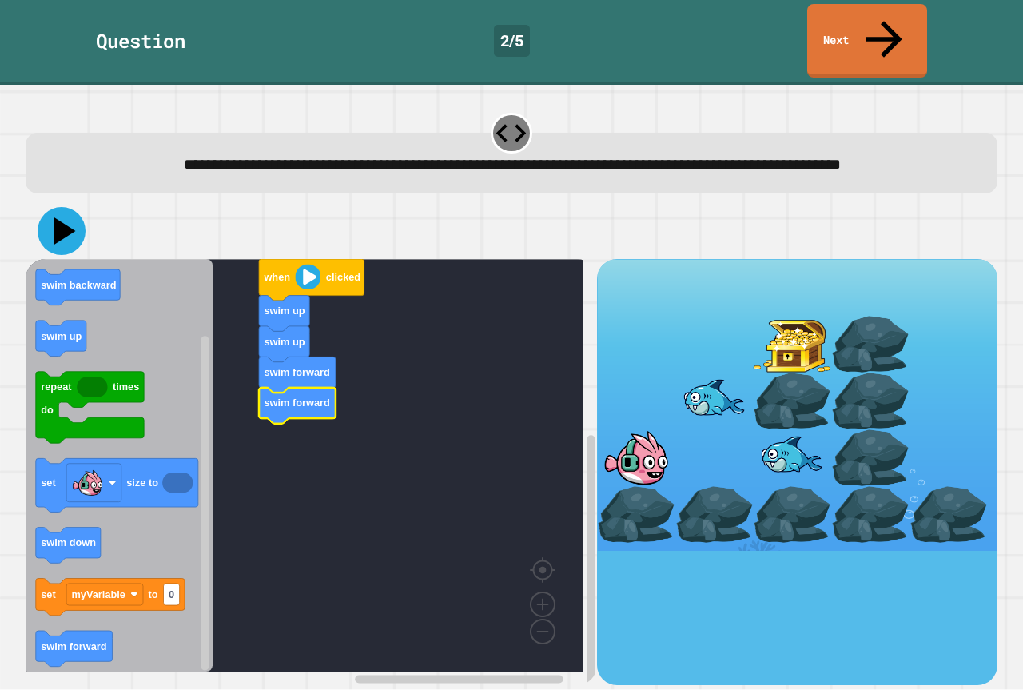
drag, startPoint x: 53, startPoint y: 220, endPoint x: 164, endPoint y: 218, distance: 111.1
click at [61, 220] on icon at bounding box center [62, 231] width 48 height 48
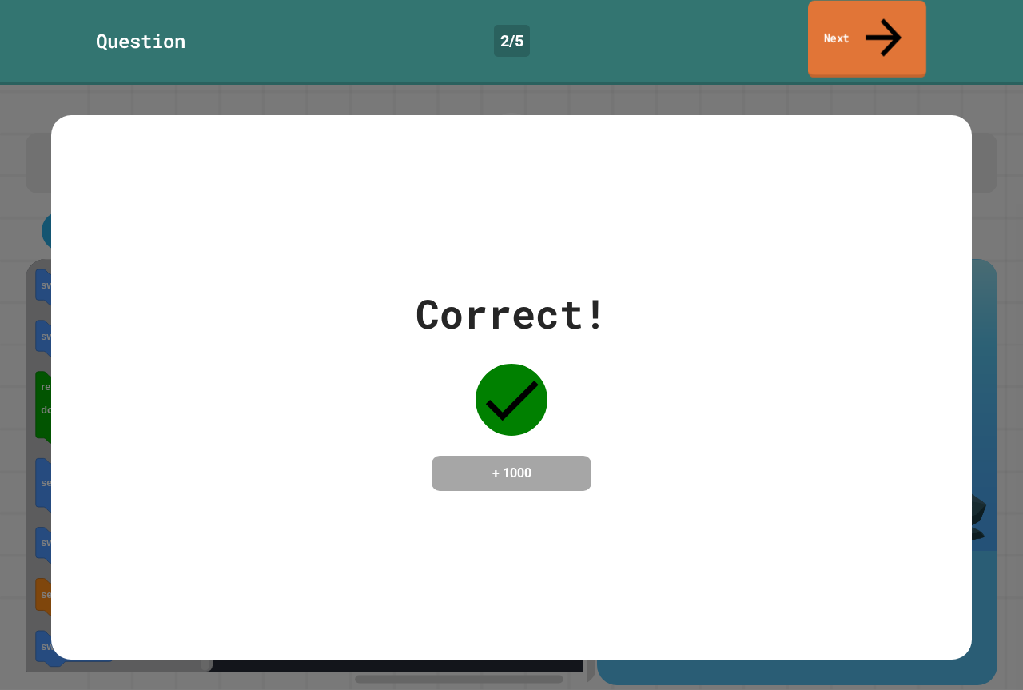
click at [841, 21] on link "Next" at bounding box center [867, 40] width 118 height 78
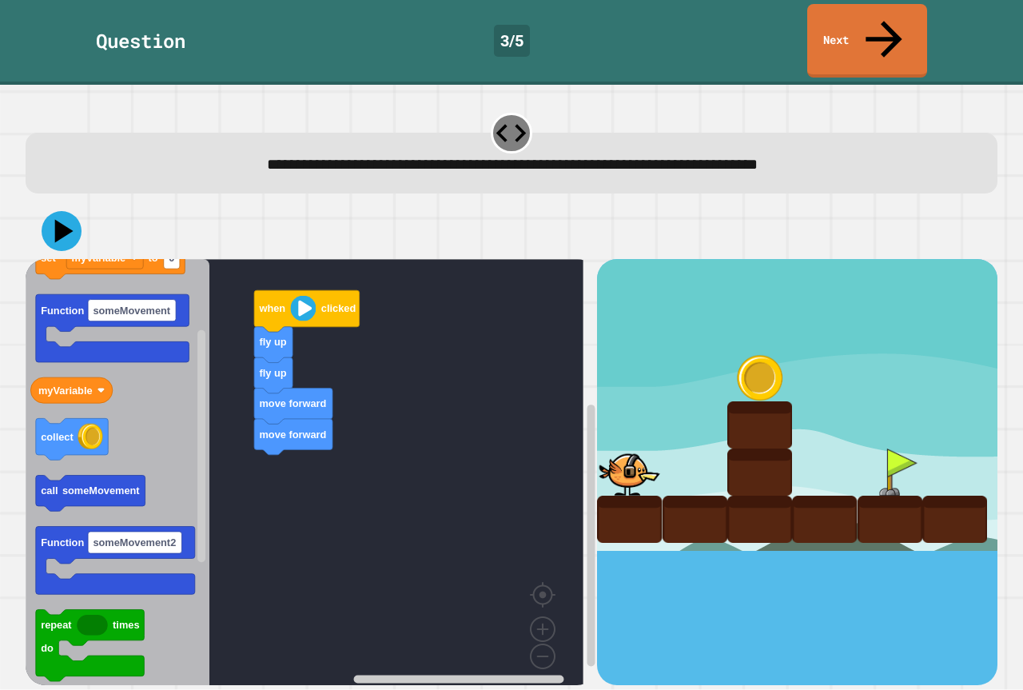
click at [231, 396] on div "when clicked fly up fly up move forward move forward when clicked fly up set my…" at bounding box center [311, 471] width 571 height 425
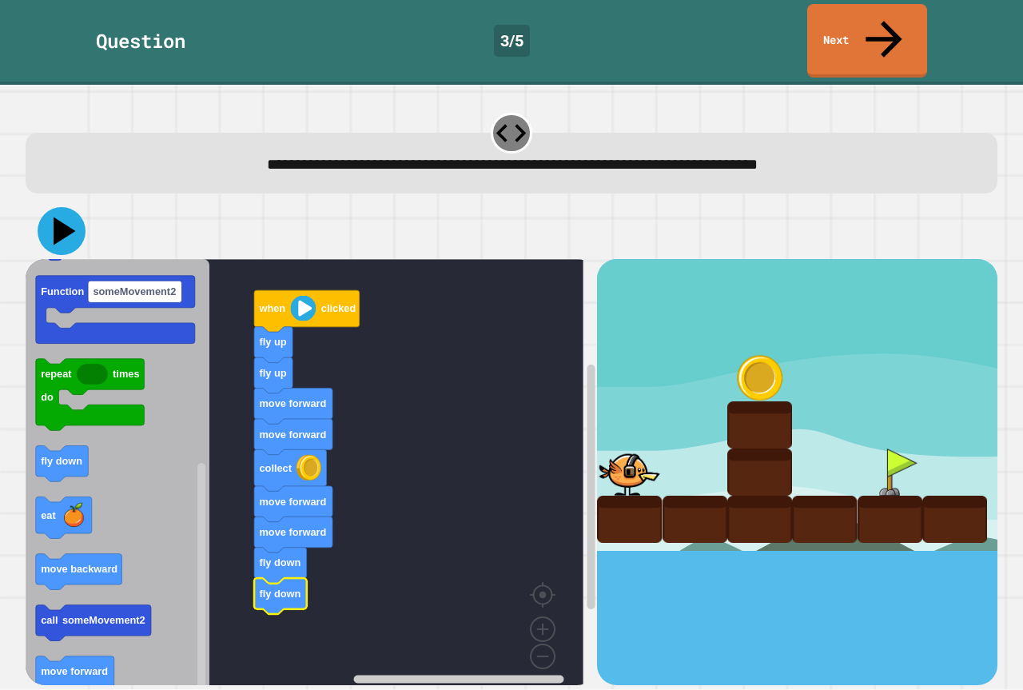
click at [71, 207] on icon at bounding box center [62, 231] width 48 height 48
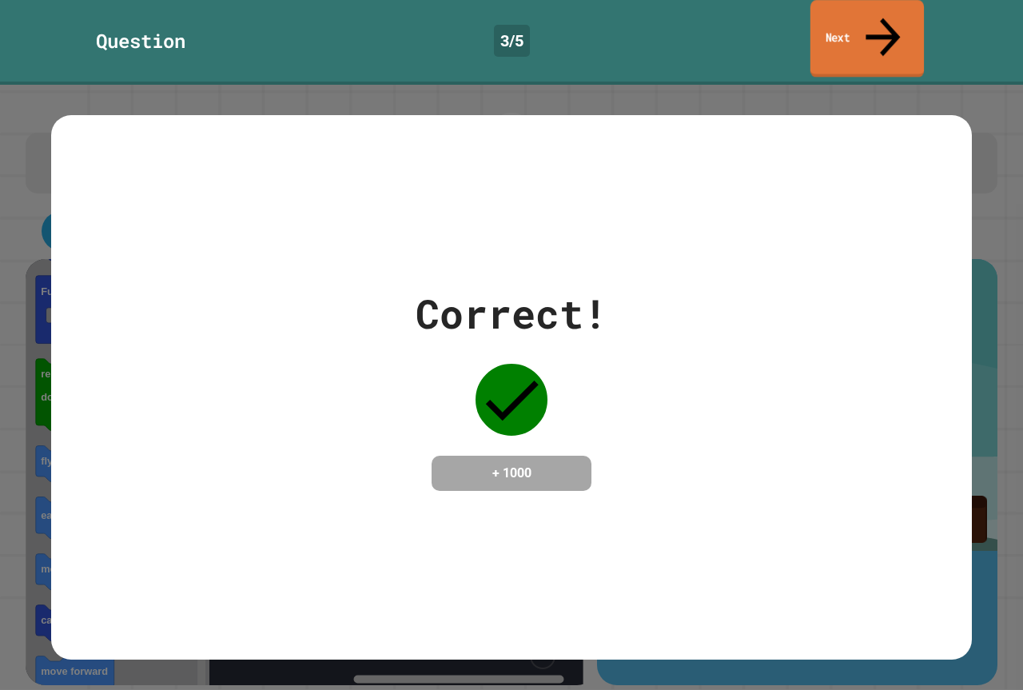
click at [879, 16] on icon at bounding box center [883, 37] width 52 height 57
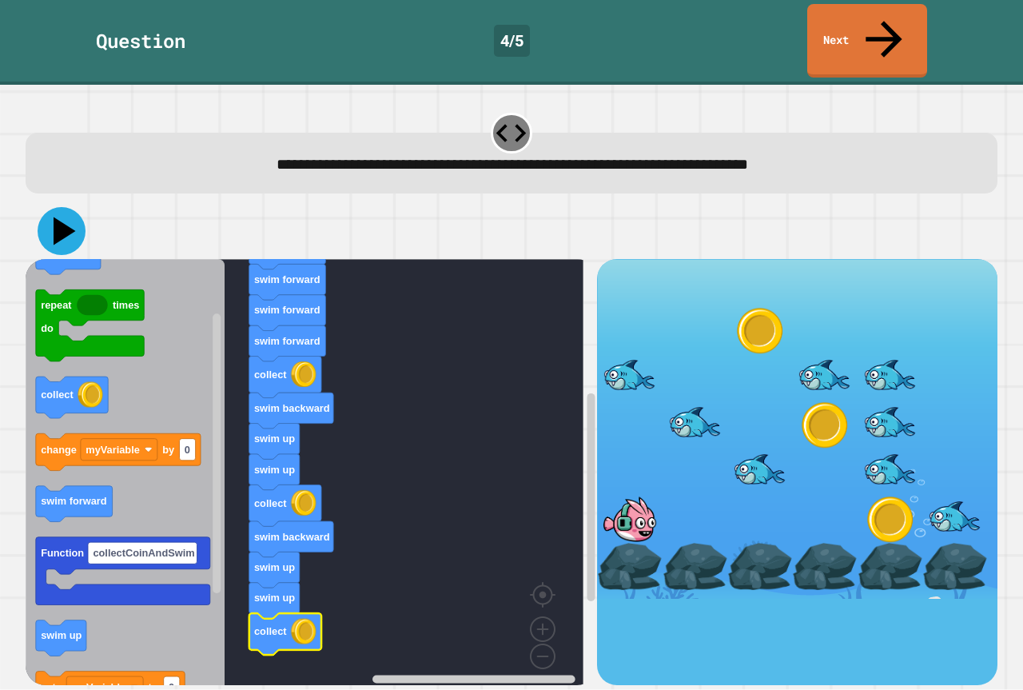
click at [54, 207] on icon at bounding box center [62, 231] width 48 height 48
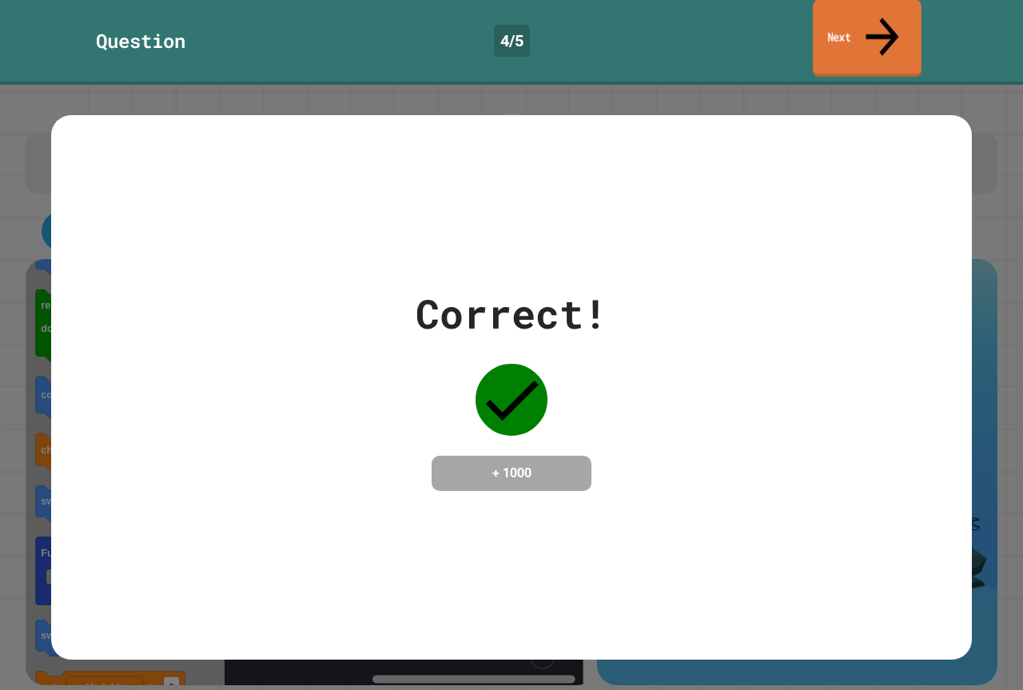
click at [893, 21] on link "Next" at bounding box center [867, 39] width 109 height 78
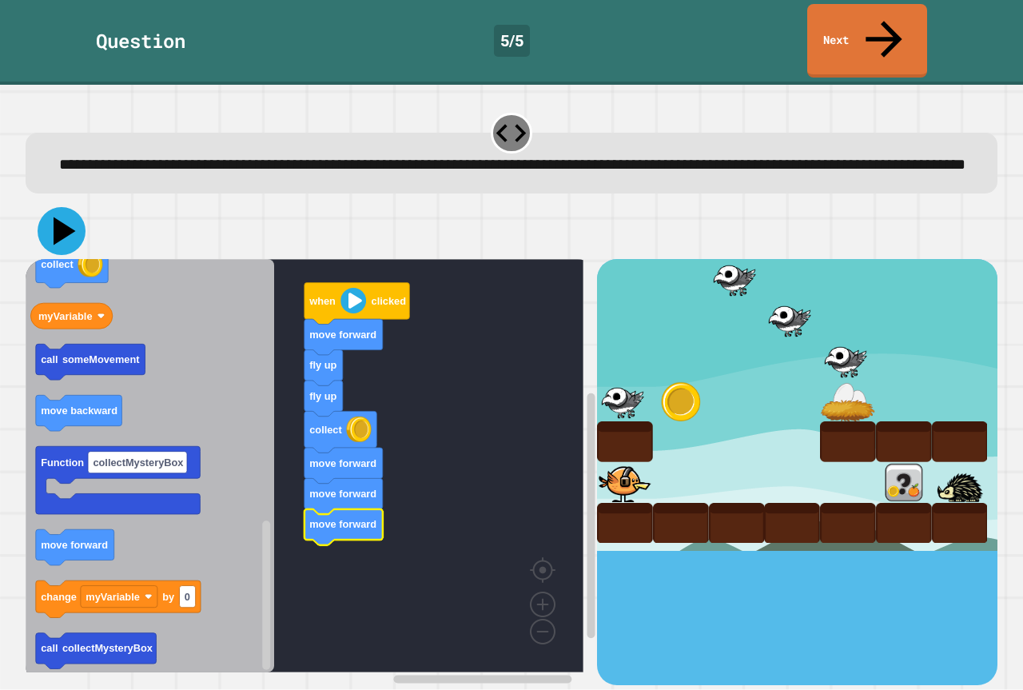
click at [50, 229] on icon at bounding box center [62, 231] width 48 height 48
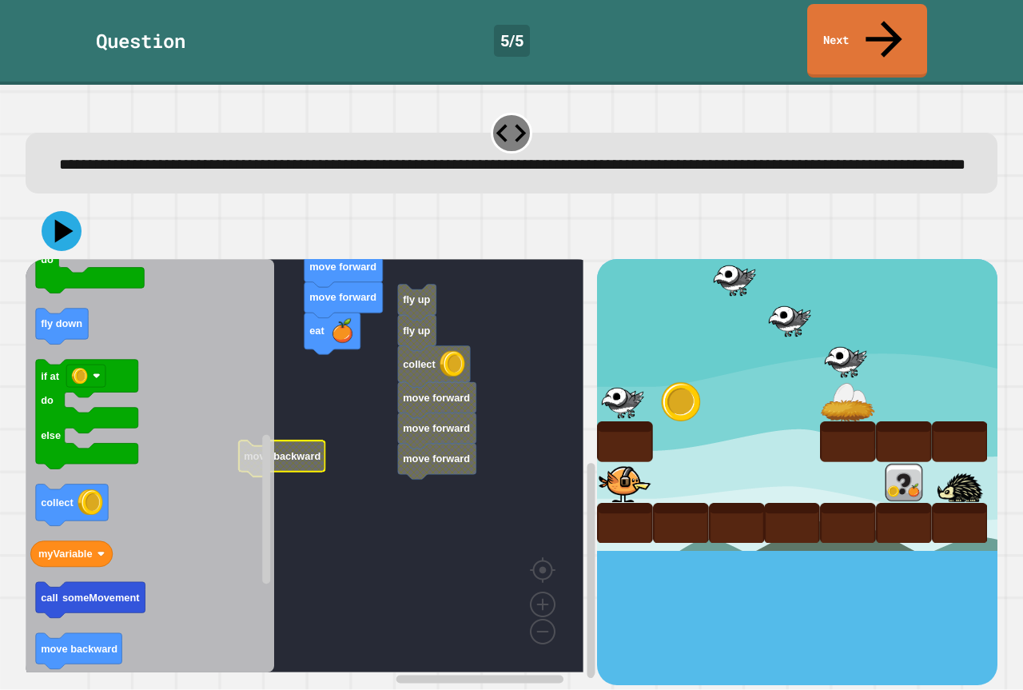
click at [352, 361] on rect "Blockly Workspace" at bounding box center [305, 465] width 558 height 413
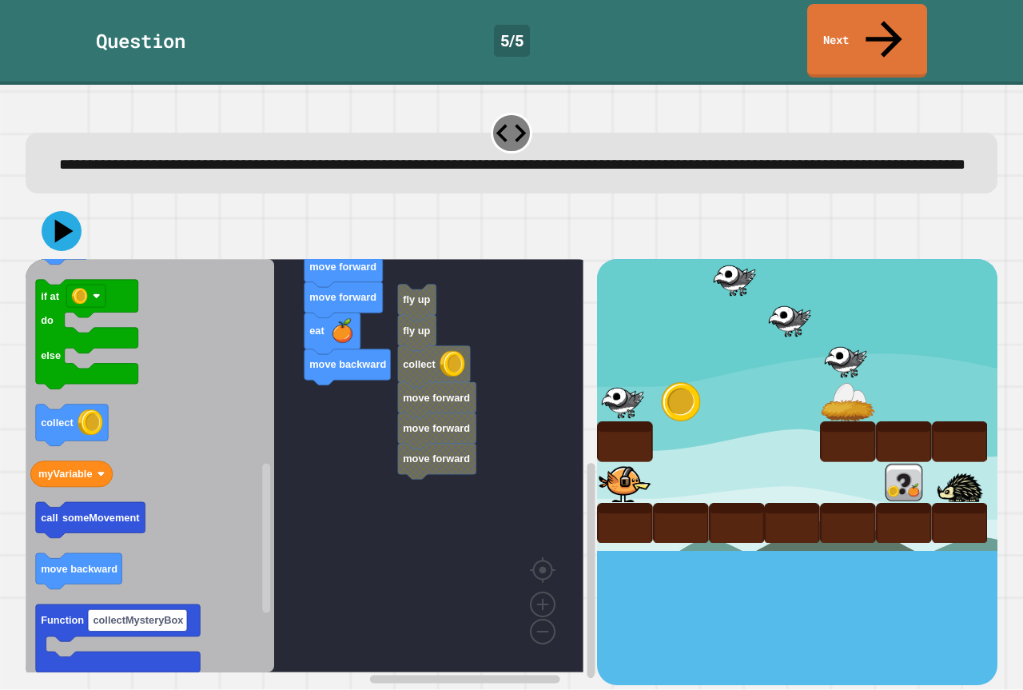
click at [114, 563] on text "move backward" at bounding box center [79, 569] width 77 height 12
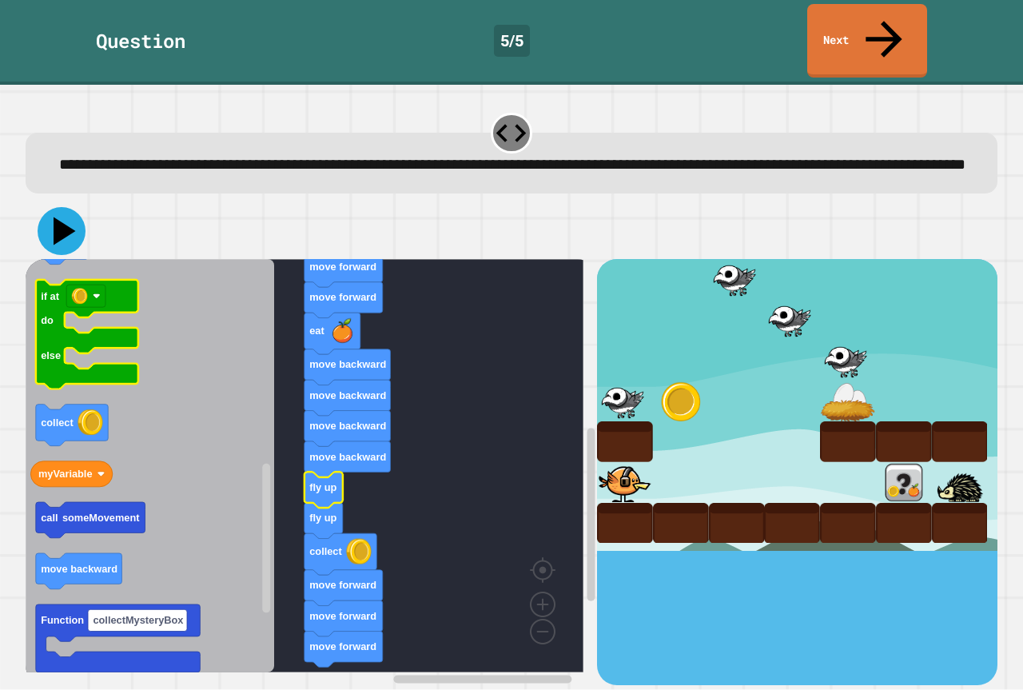
click at [54, 221] on icon at bounding box center [62, 231] width 48 height 48
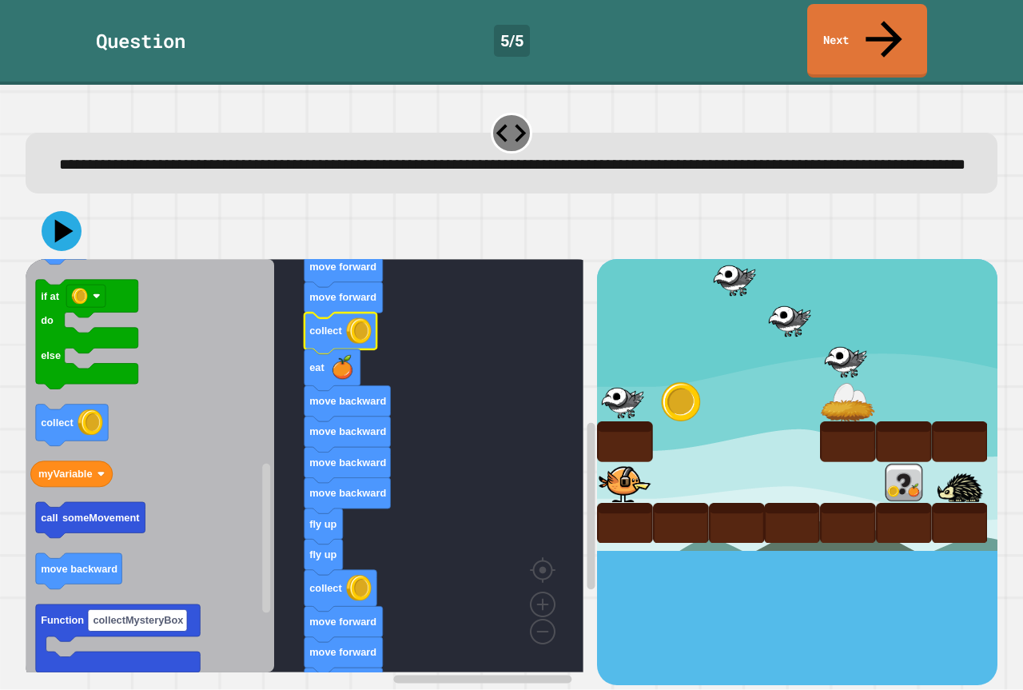
click at [497, 364] on rect "Blockly Workspace" at bounding box center [305, 465] width 558 height 413
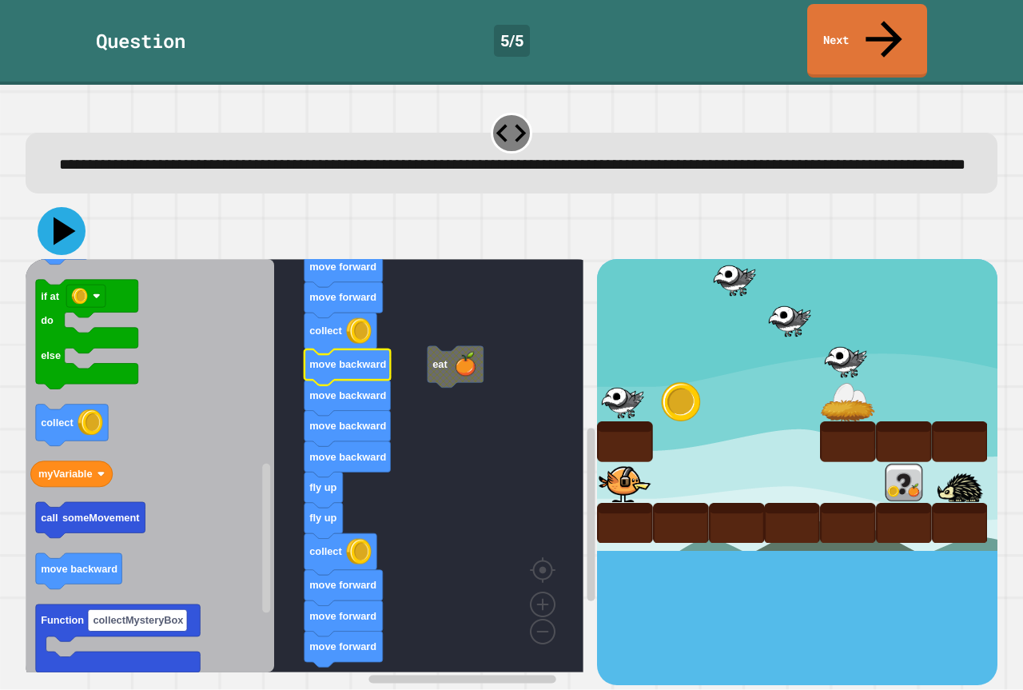
click at [65, 231] on icon at bounding box center [62, 231] width 48 height 48
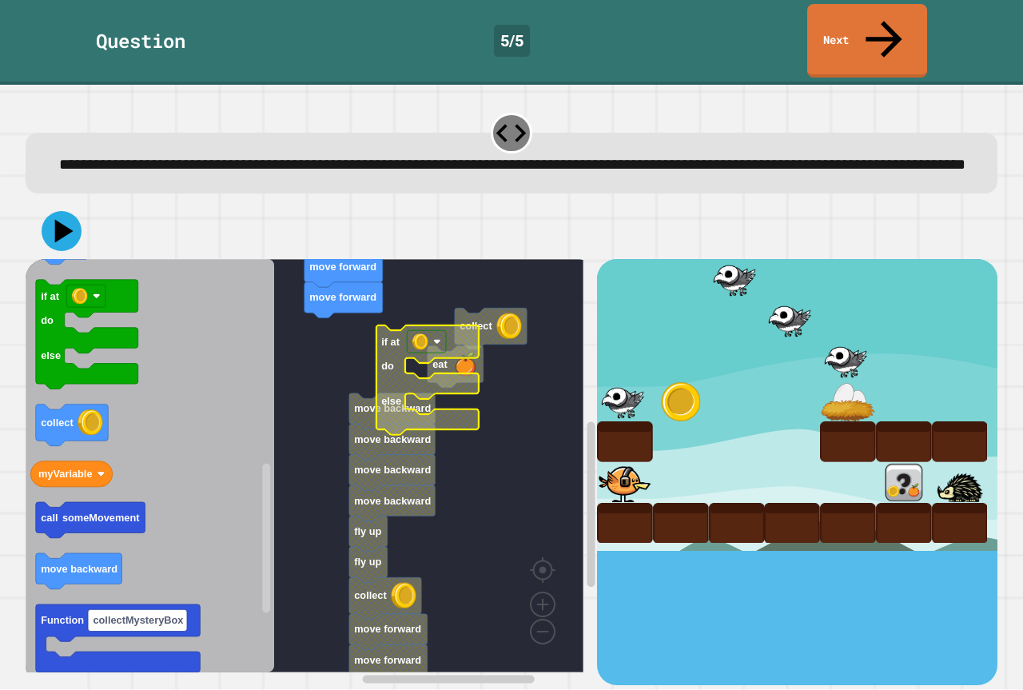
click at [423, 334] on image "Blockly Workspace" at bounding box center [420, 342] width 16 height 16
click at [427, 334] on image "Blockly Workspace" at bounding box center [420, 342] width 16 height 16
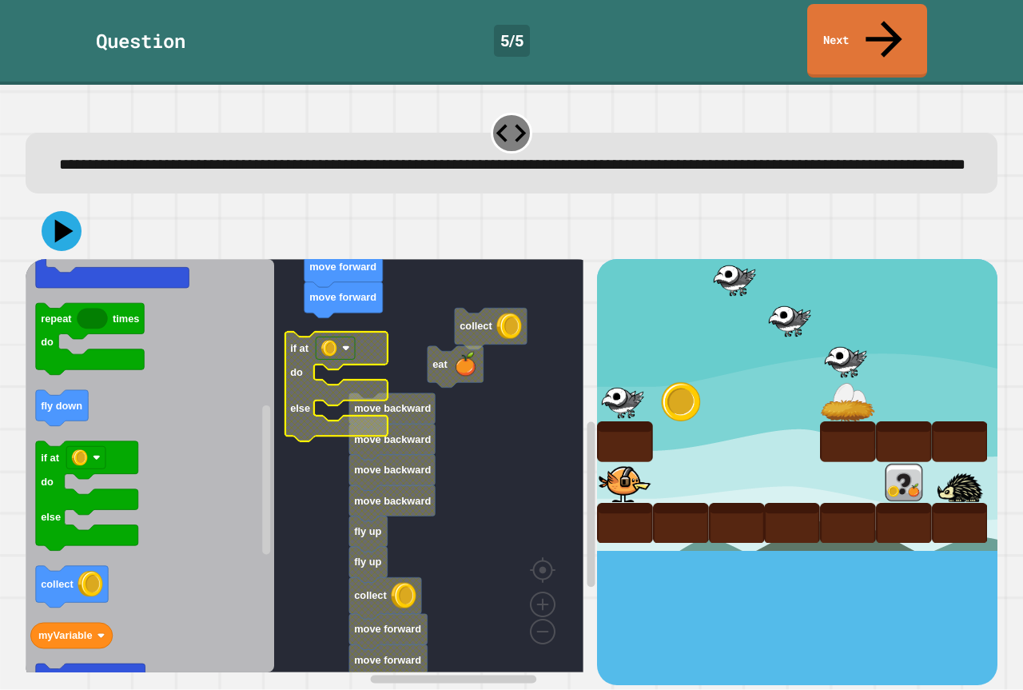
click at [360, 315] on rect "Blockly Workspace" at bounding box center [305, 465] width 558 height 413
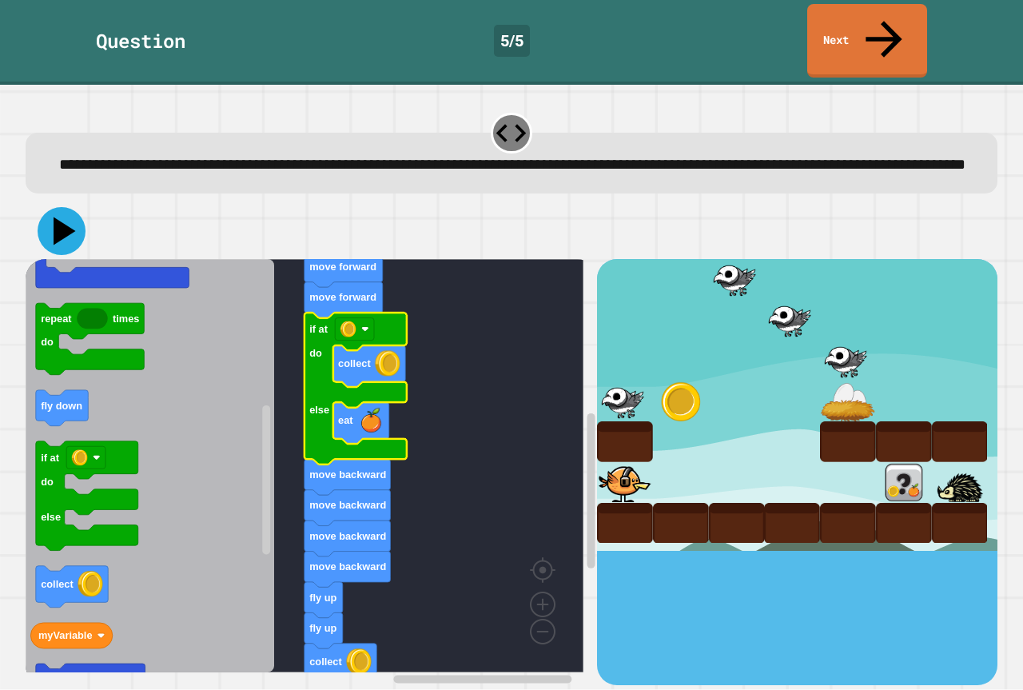
click at [58, 207] on icon at bounding box center [62, 231] width 48 height 48
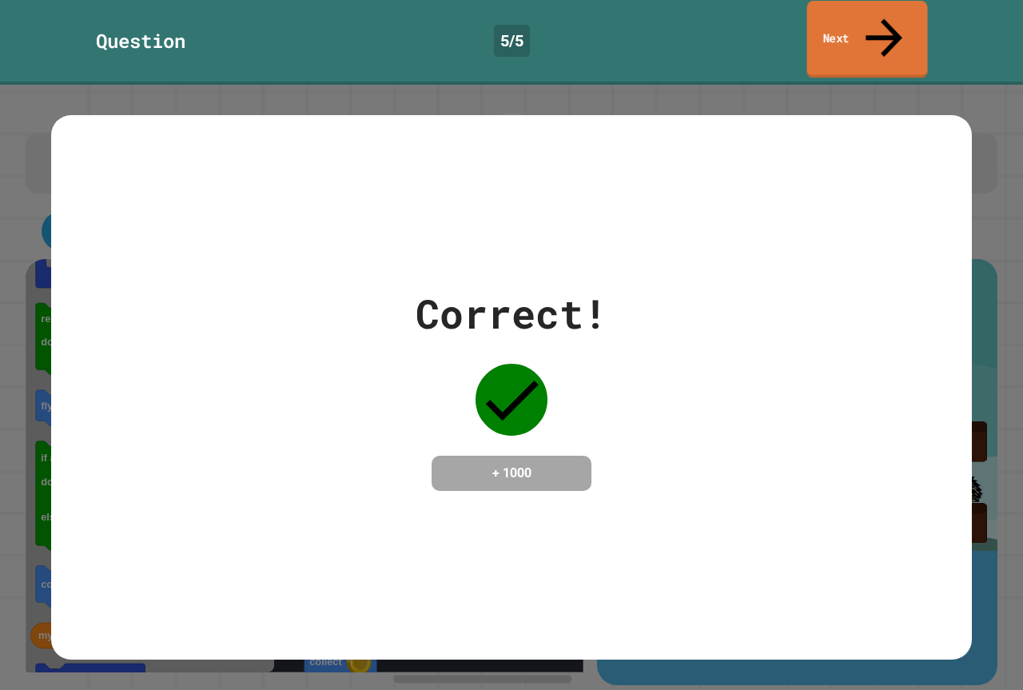
click at [905, 20] on link "Next" at bounding box center [867, 40] width 121 height 78
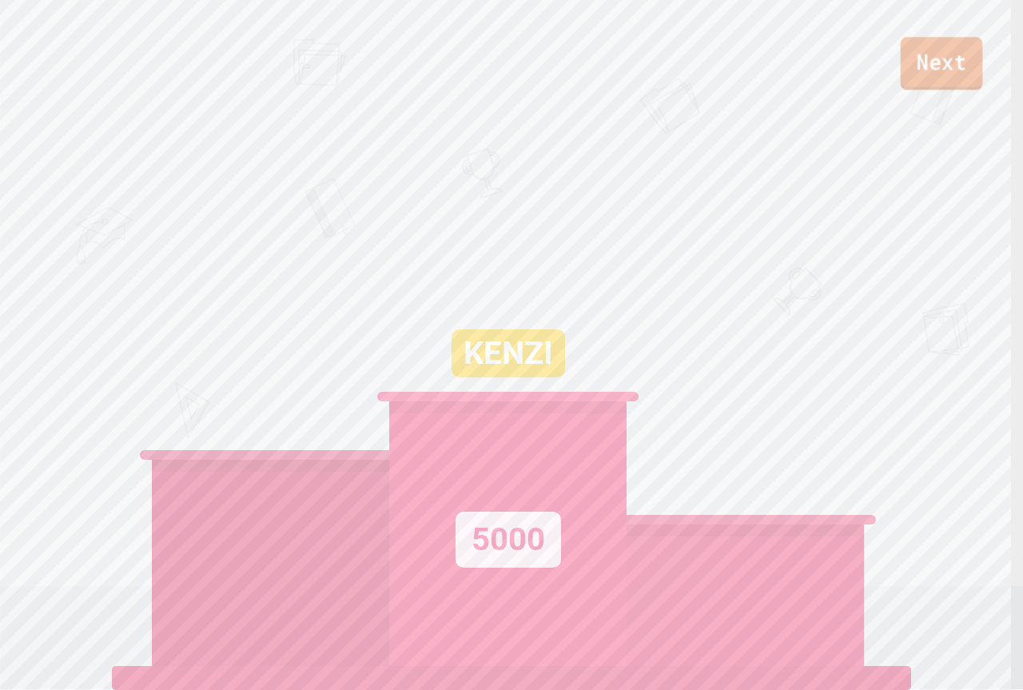
click at [937, 53] on link "Next" at bounding box center [942, 63] width 82 height 53
